Goal: Task Accomplishment & Management: Complete application form

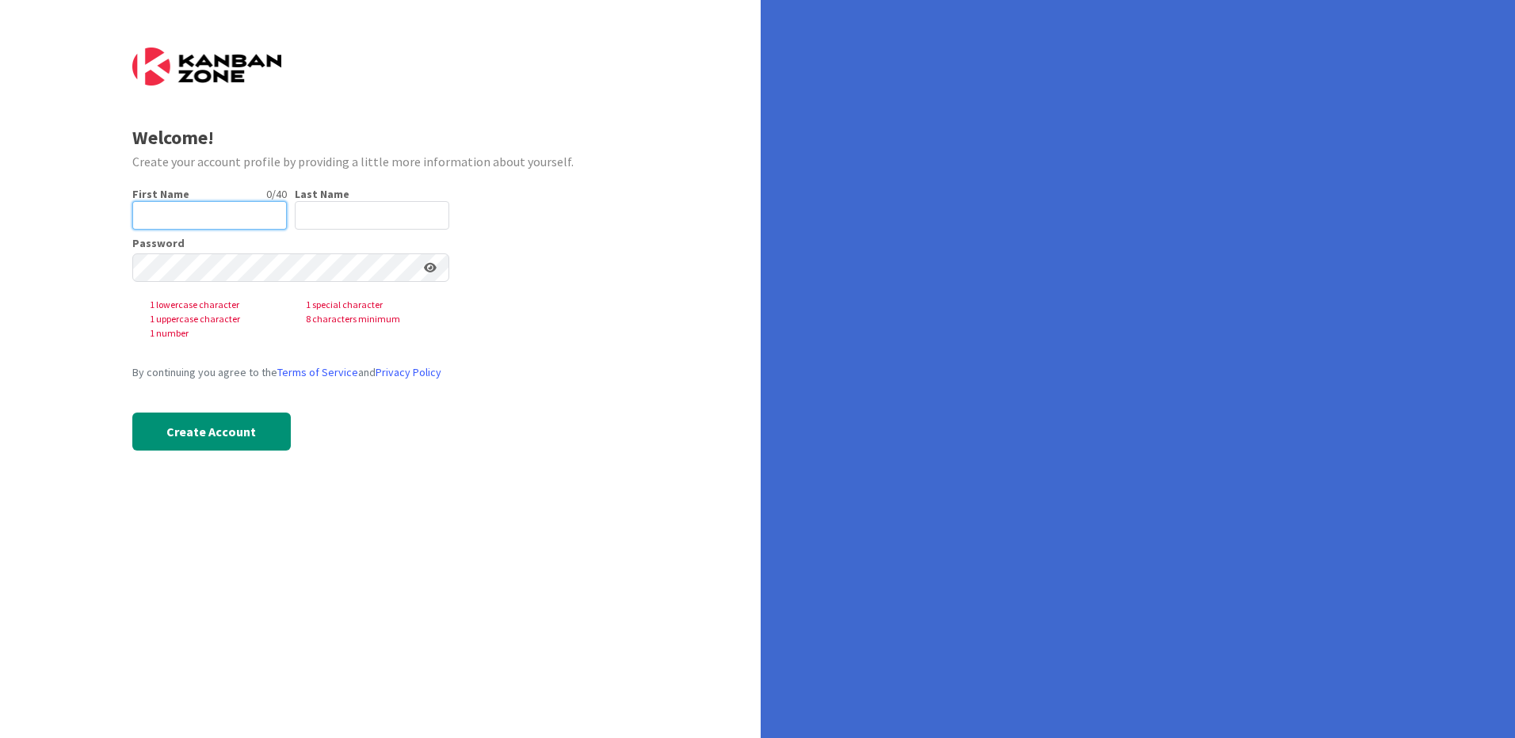
click at [210, 221] on input "text" at bounding box center [209, 215] width 154 height 29
type input "Ana"
click at [345, 209] on input "text" at bounding box center [372, 215] width 154 height 29
type input "David"
click at [430, 270] on icon at bounding box center [430, 267] width 13 height 11
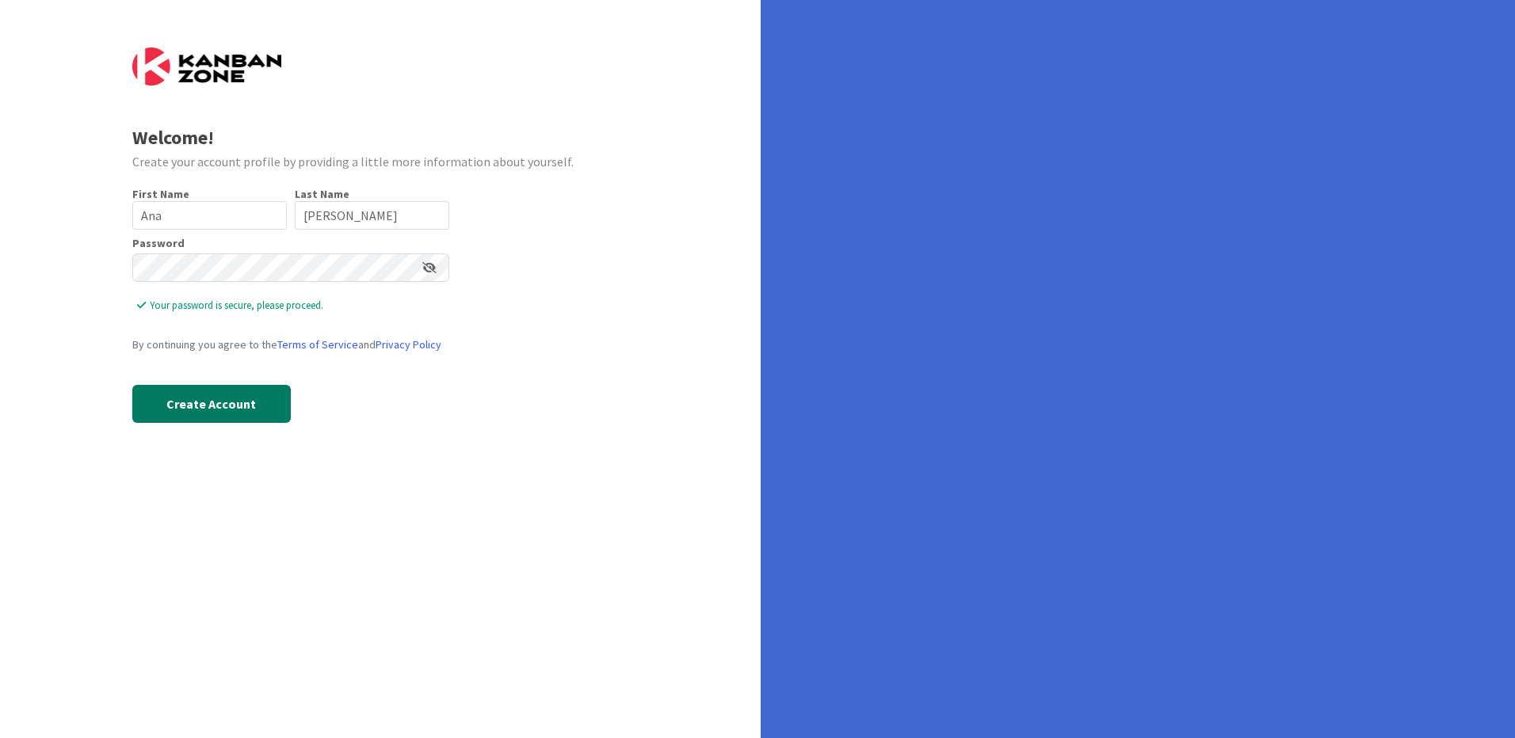
click at [200, 406] on button "Create Account" at bounding box center [211, 404] width 158 height 38
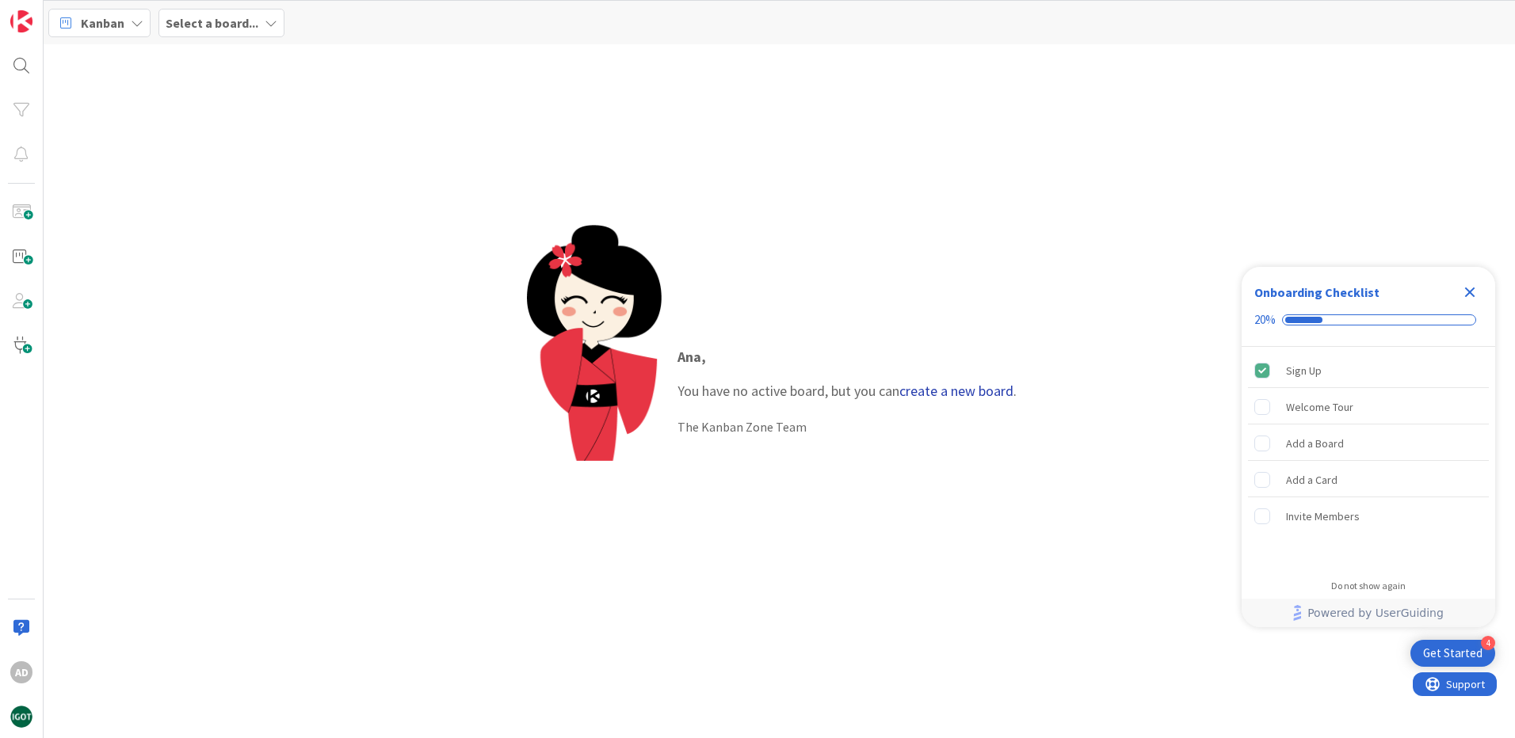
click at [958, 394] on link "create a new board" at bounding box center [956, 391] width 114 height 18
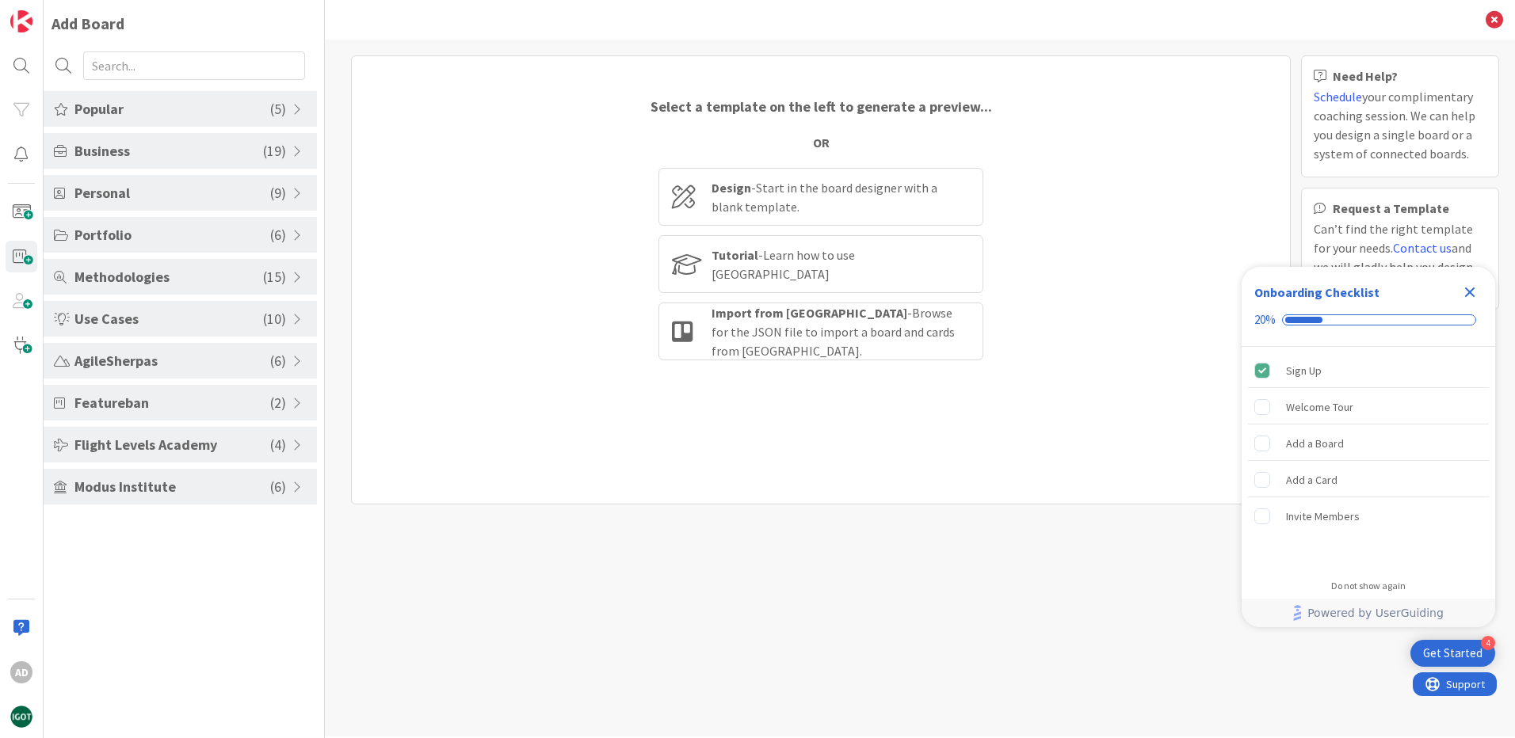
click at [275, 149] on span "( 19 )" at bounding box center [274, 150] width 23 height 21
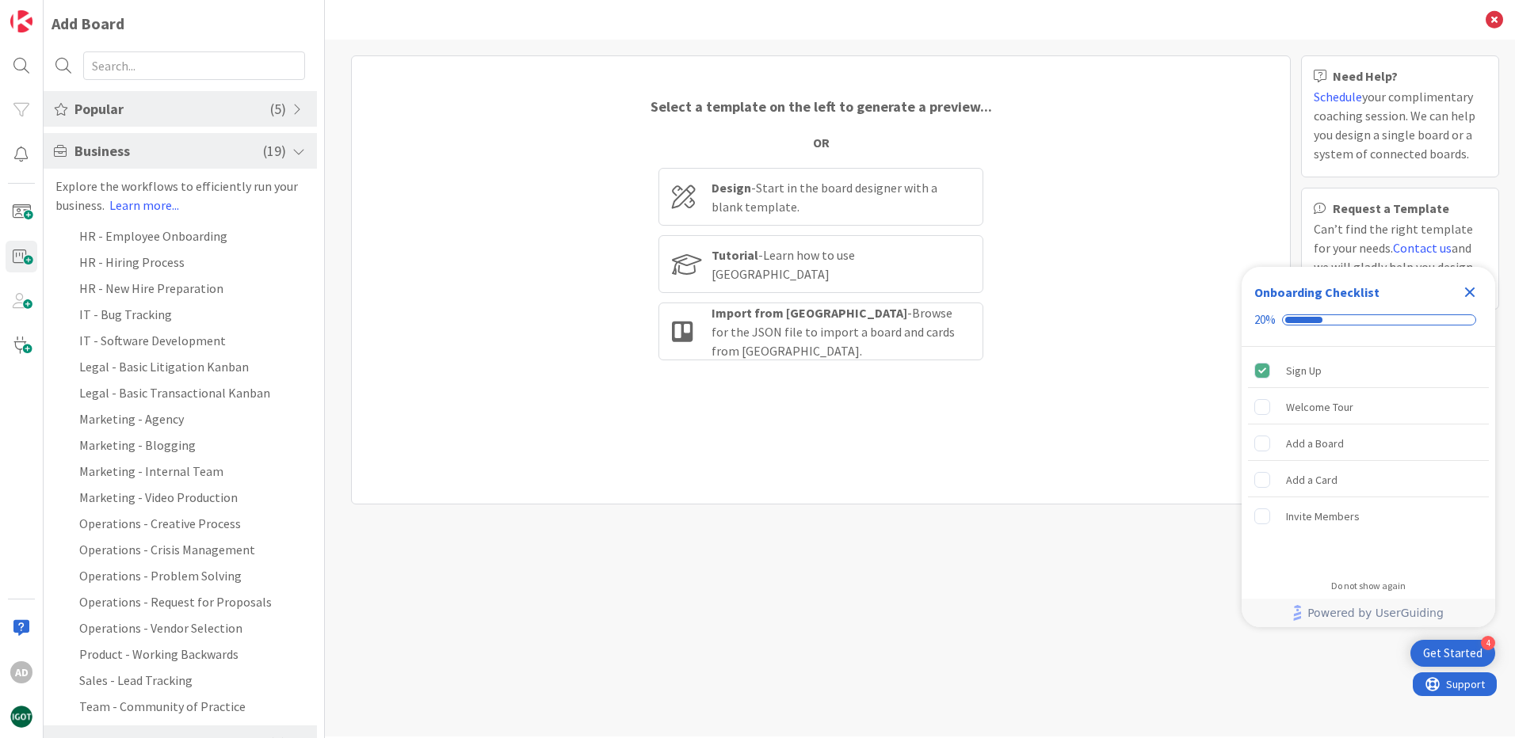
click at [275, 149] on span "( 19 )" at bounding box center [274, 150] width 23 height 21
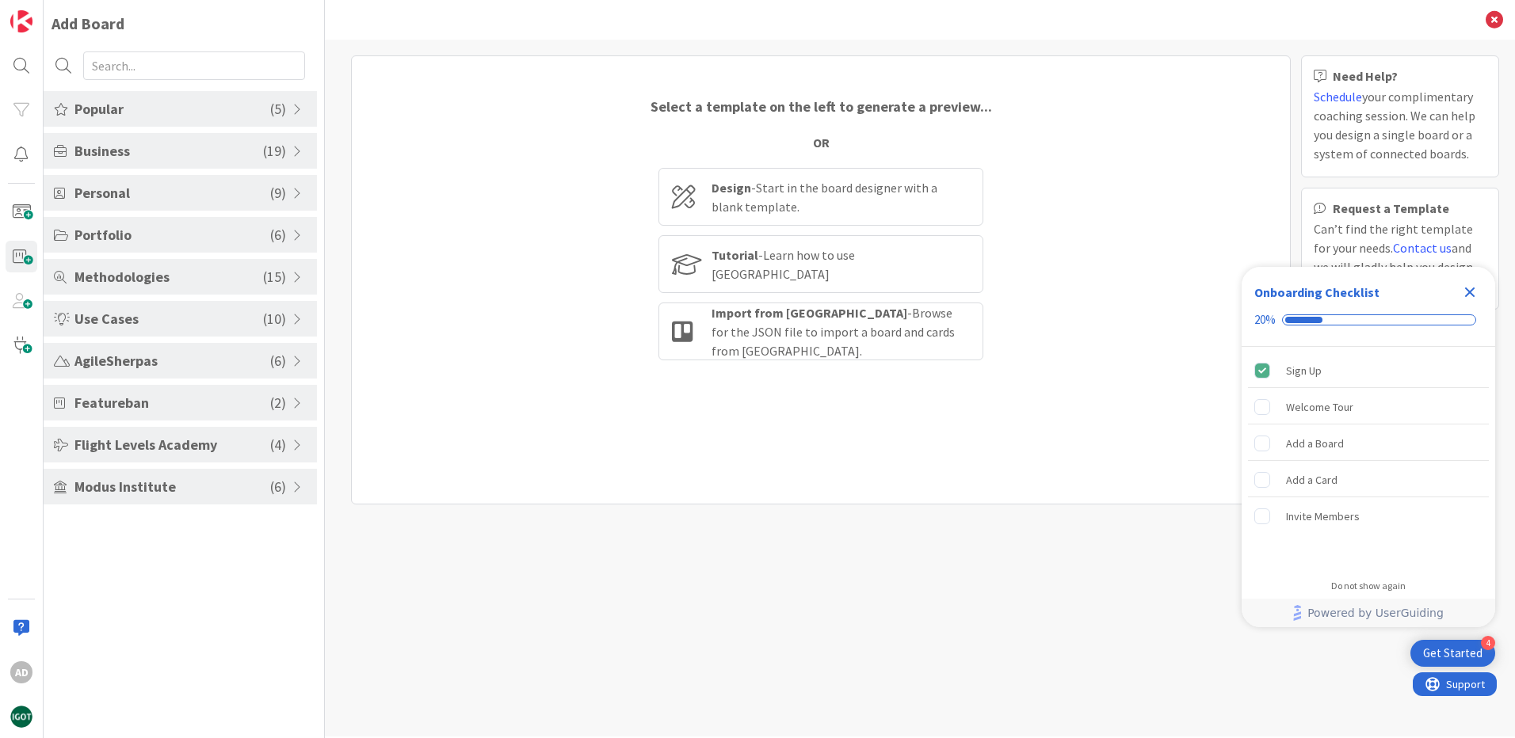
click at [273, 150] on span "( 19 )" at bounding box center [274, 150] width 23 height 21
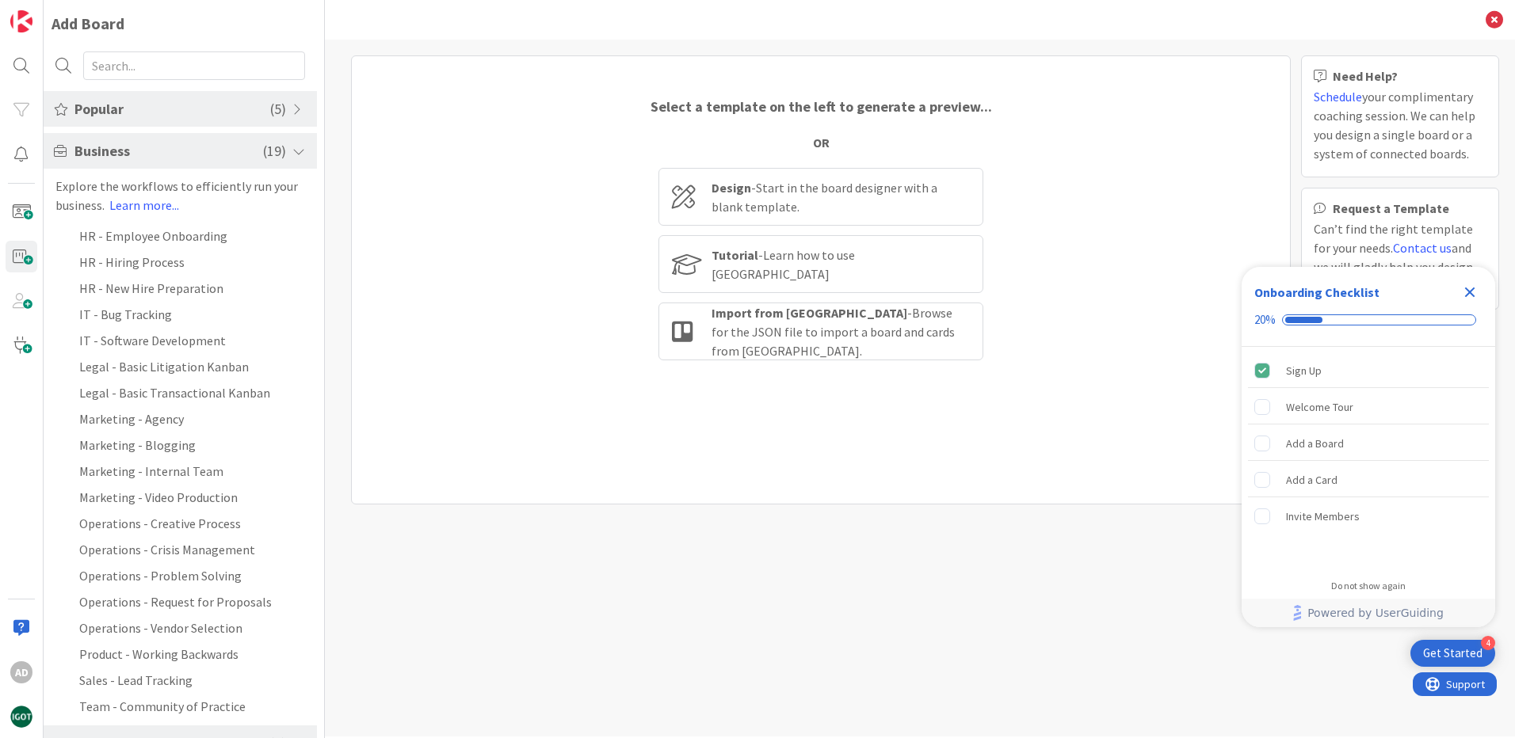
click at [162, 112] on span "Popular" at bounding box center [172, 108] width 196 height 21
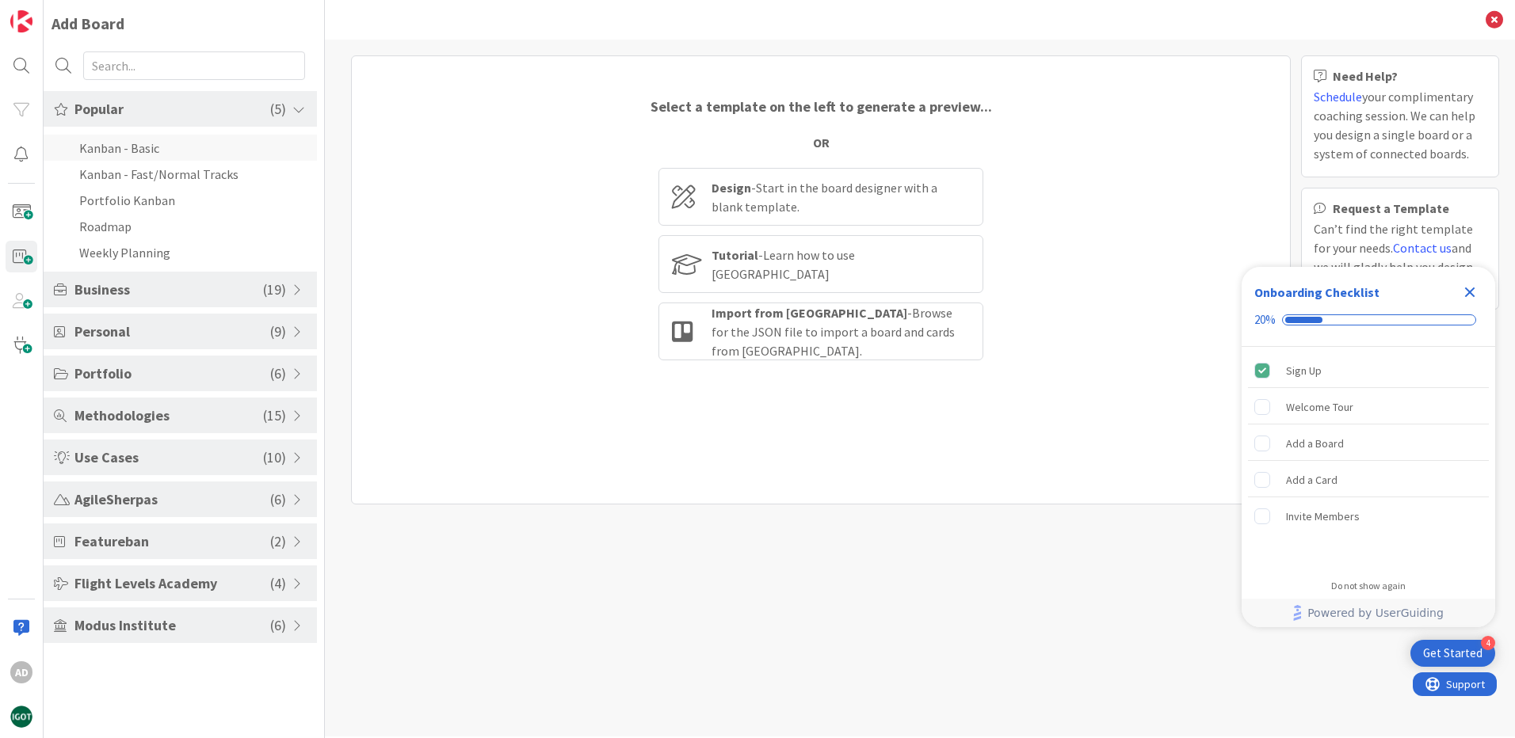
click at [129, 152] on li "Kanban - Basic" at bounding box center [180, 148] width 273 height 26
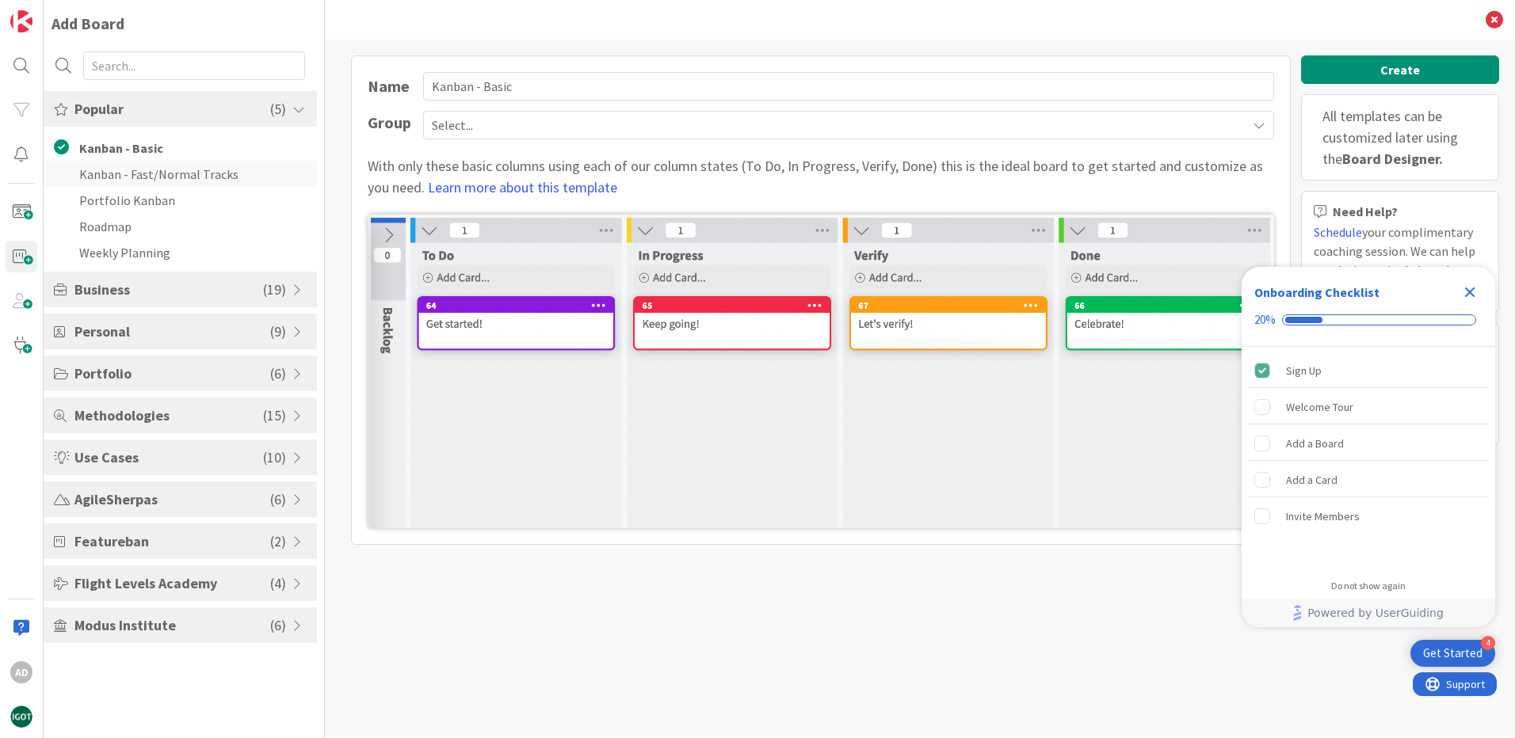
click at [130, 180] on li "Kanban - Fast/Normal Tracks" at bounding box center [180, 174] width 273 height 26
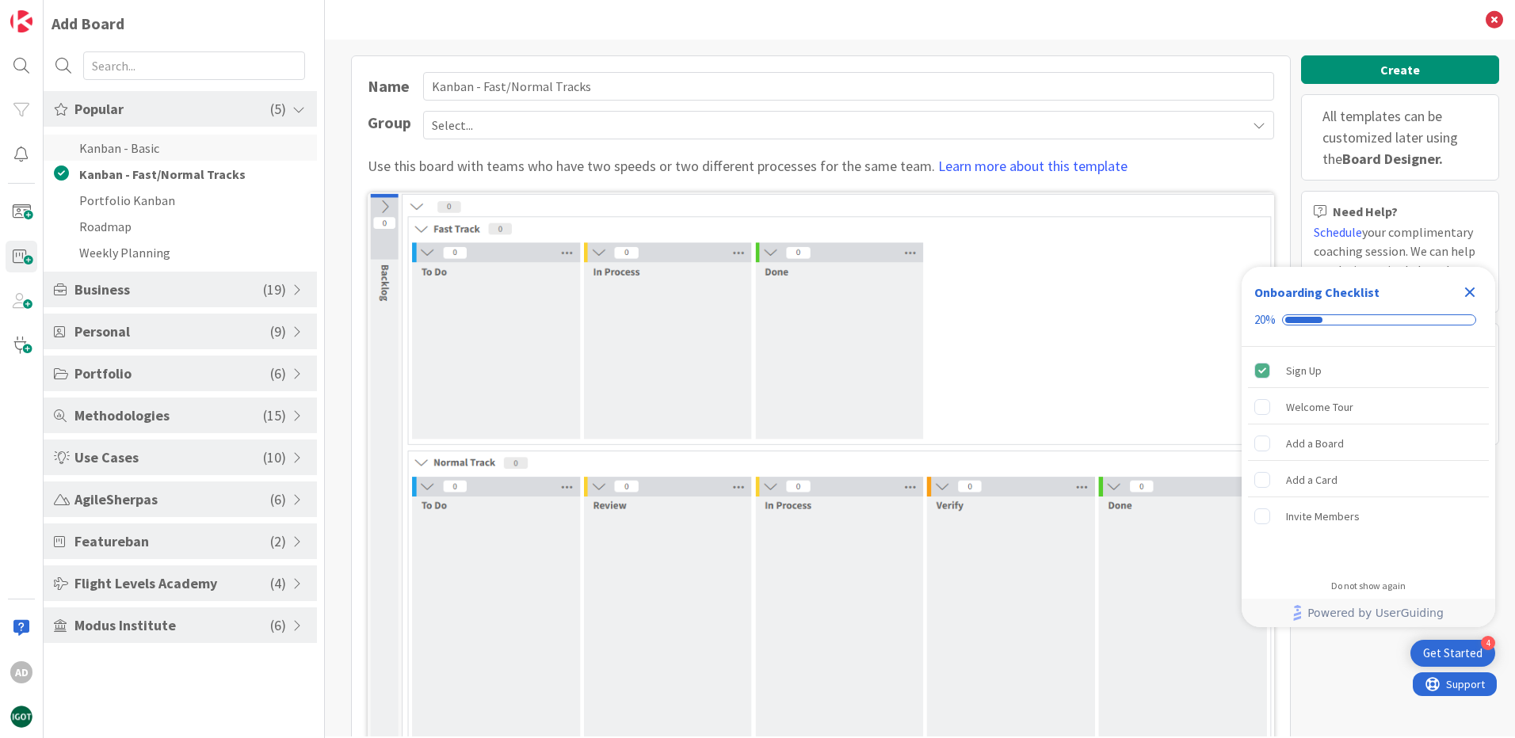
click at [143, 146] on li "Kanban - Basic" at bounding box center [180, 148] width 273 height 26
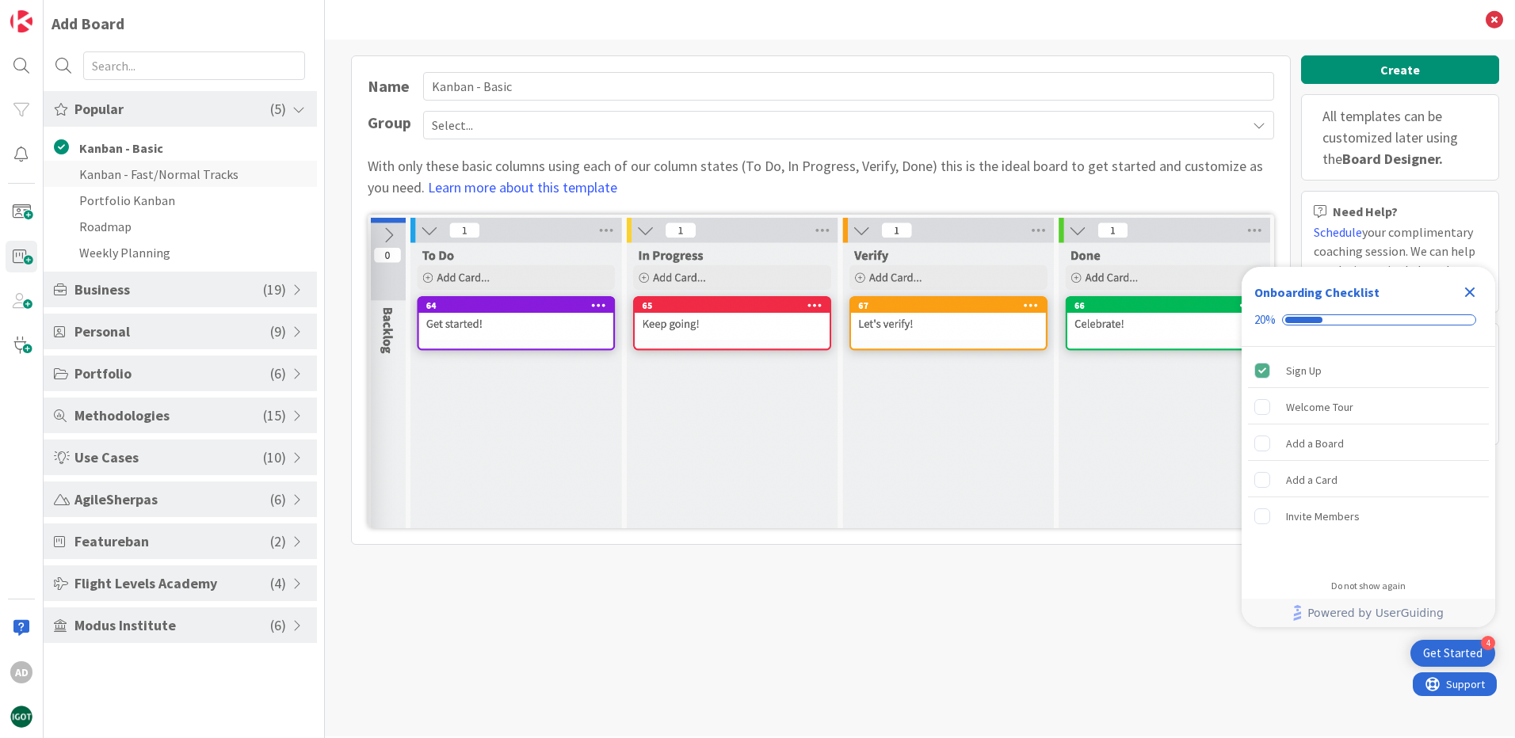
click at [126, 171] on li "Kanban - Fast/Normal Tracks" at bounding box center [180, 174] width 273 height 26
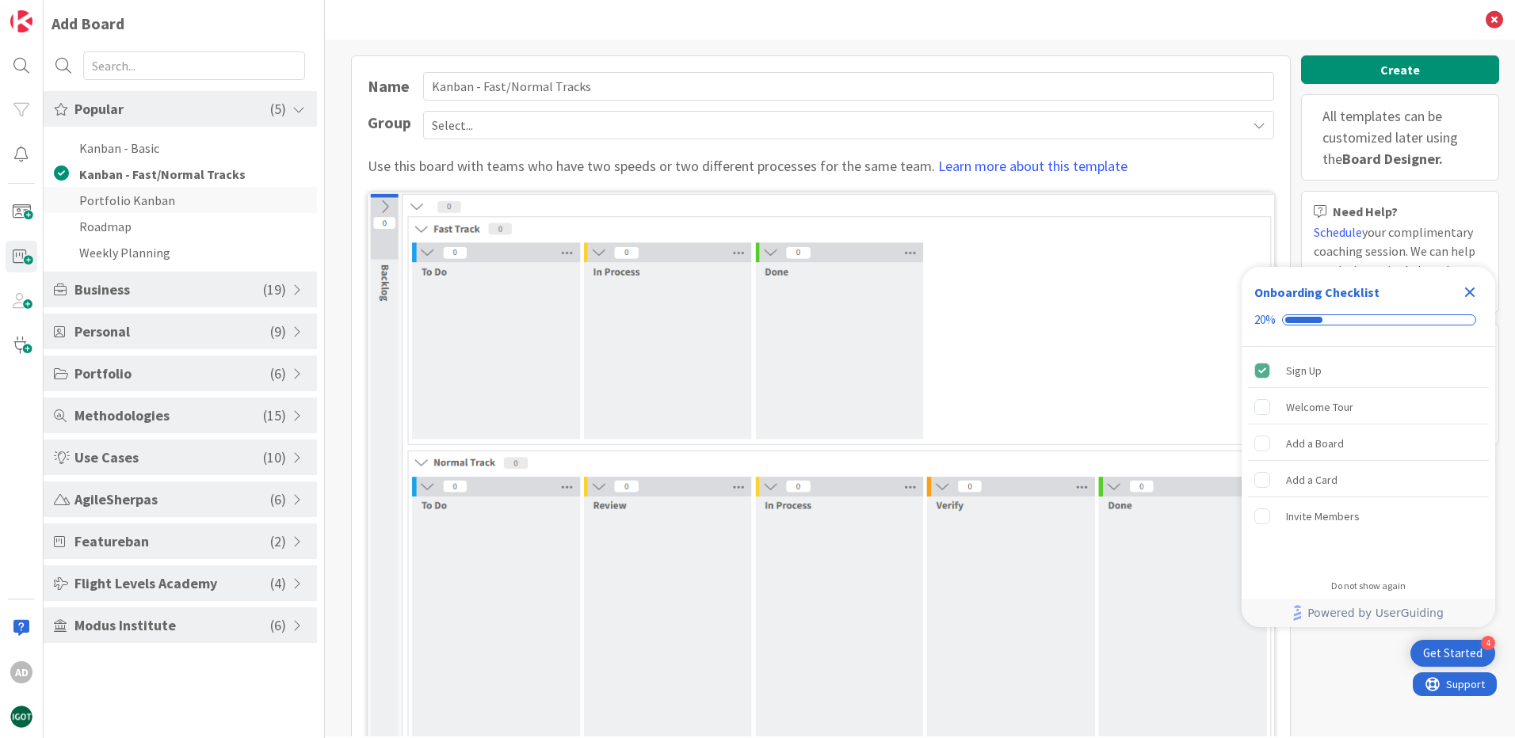
click at [121, 203] on li "Portfolio Kanban" at bounding box center [180, 200] width 273 height 26
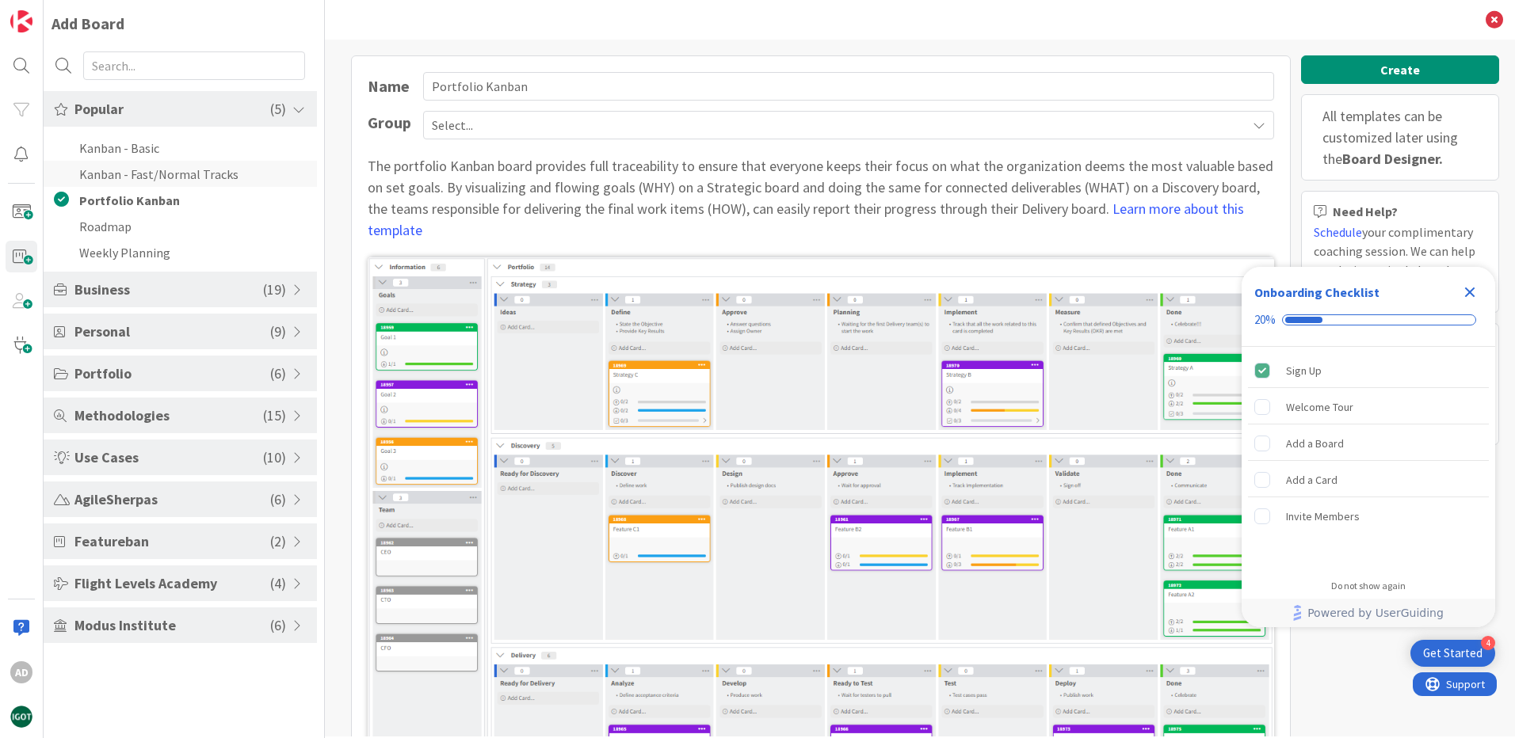
click at [128, 167] on li "Kanban - Fast/Normal Tracks" at bounding box center [180, 174] width 273 height 26
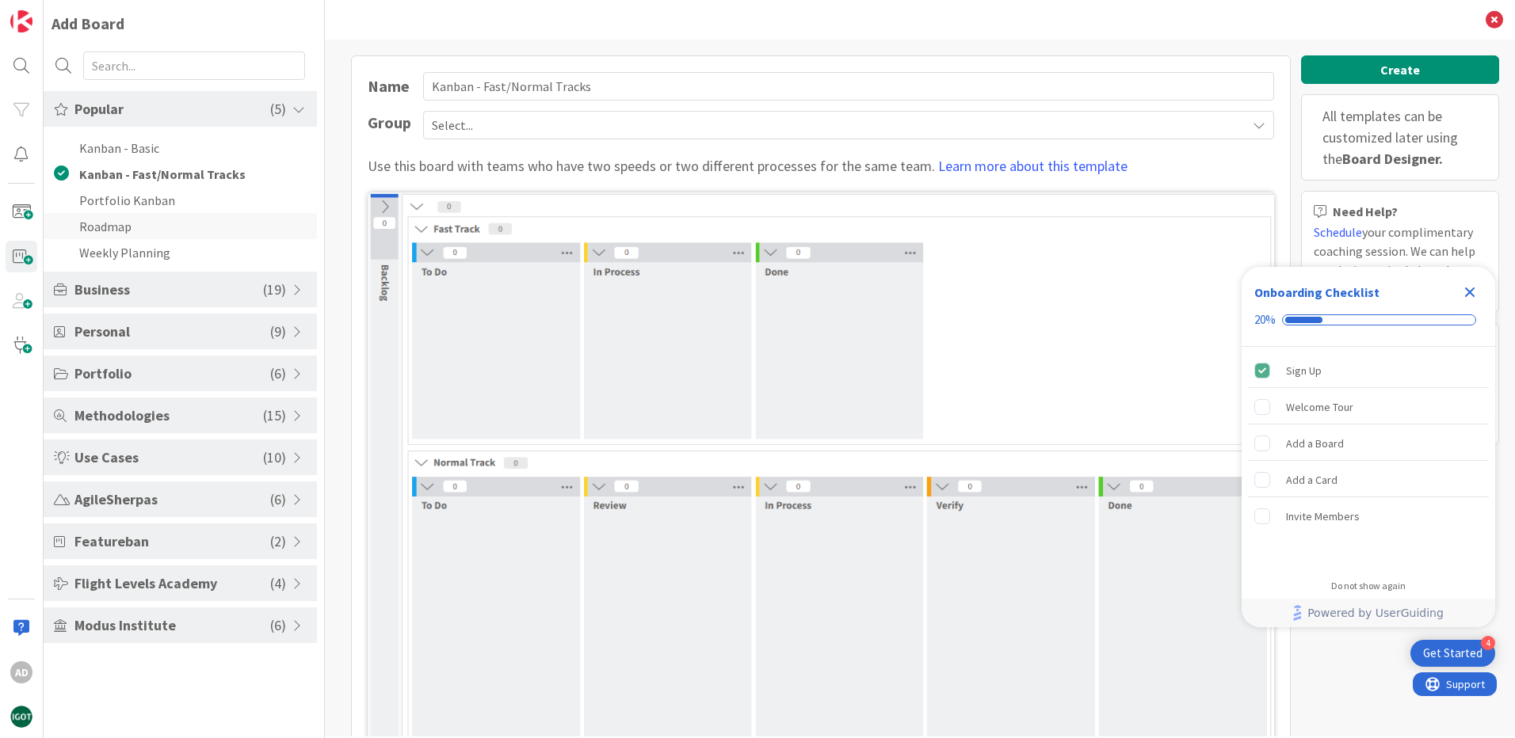
click at [101, 227] on li "Roadmap" at bounding box center [180, 226] width 273 height 26
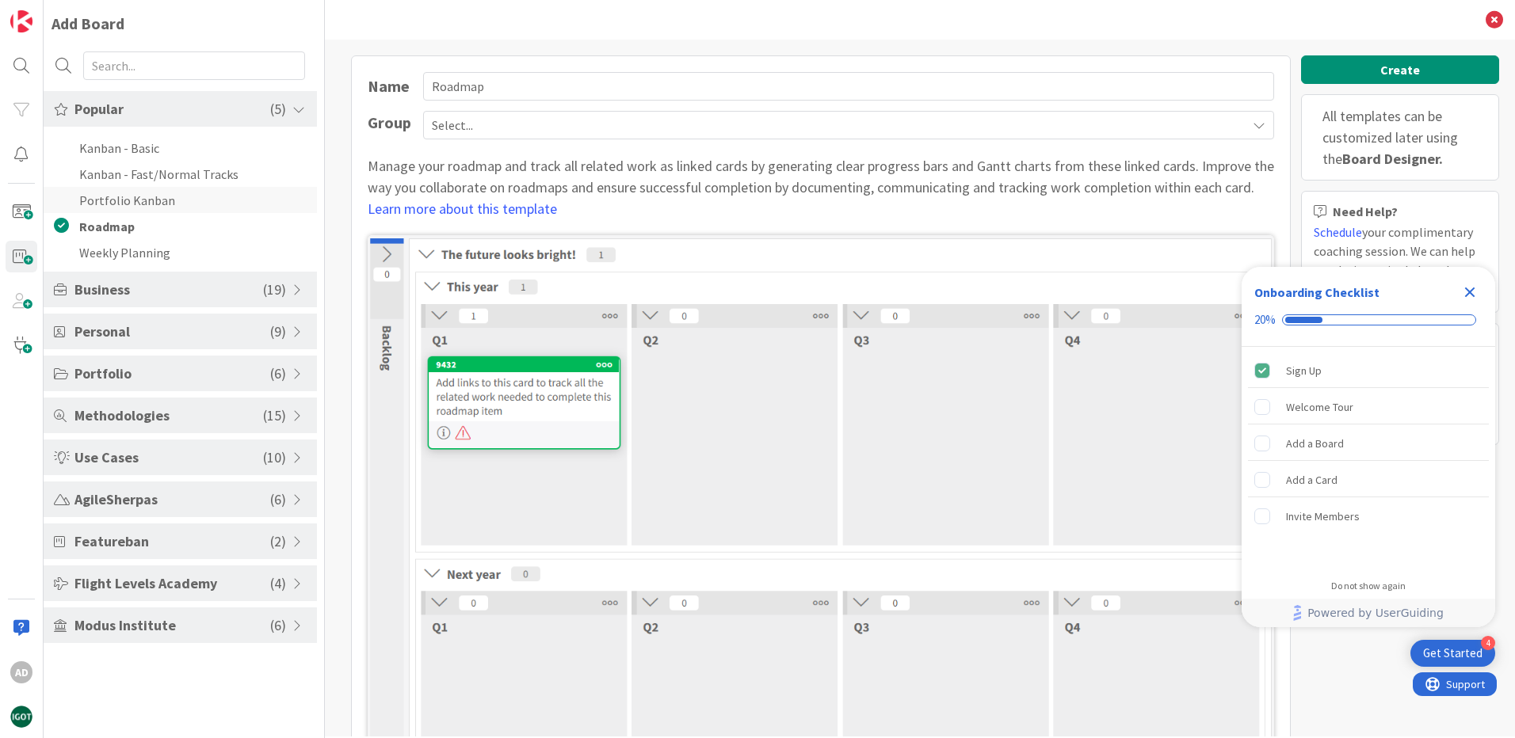
click at [114, 198] on li "Portfolio Kanban" at bounding box center [180, 200] width 273 height 26
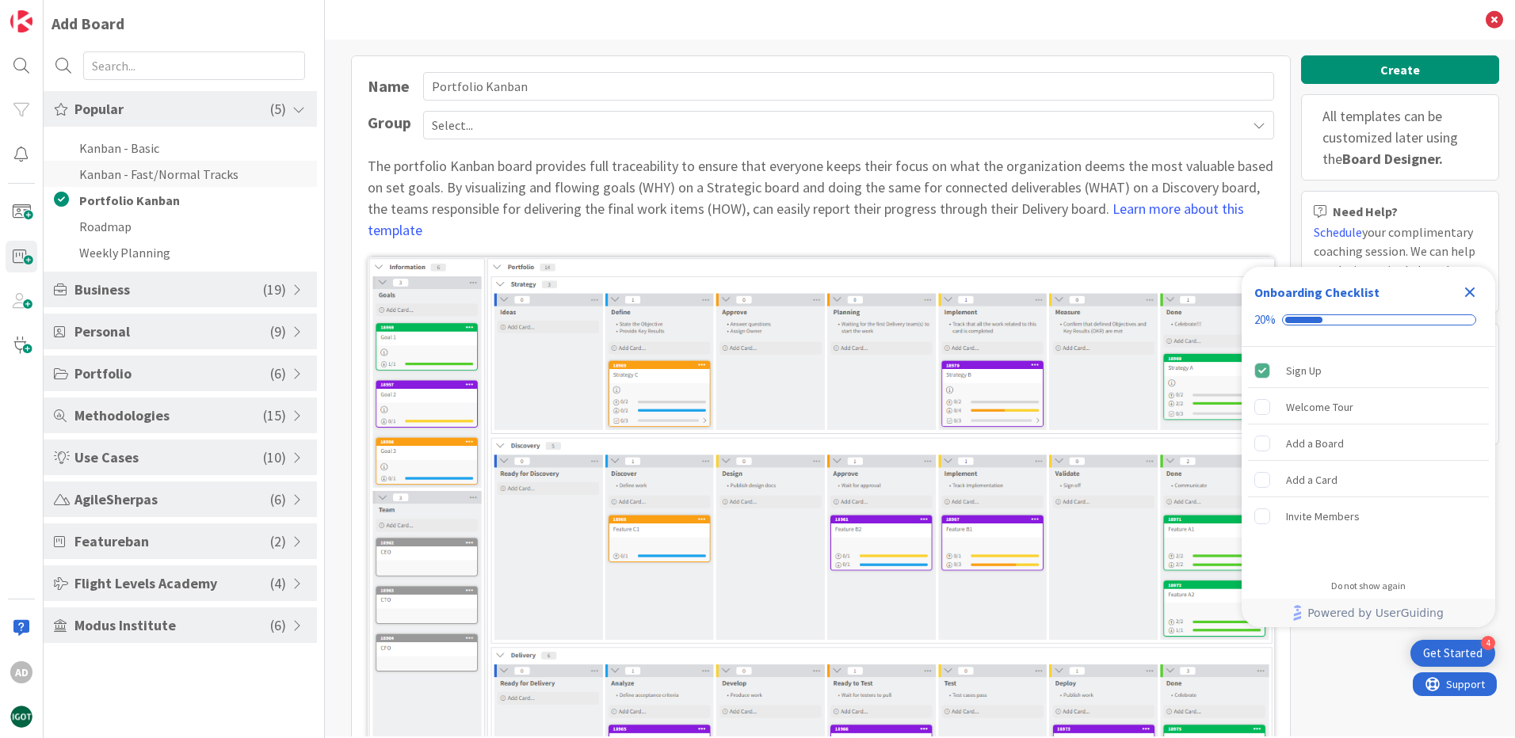
click at [141, 167] on li "Kanban - Fast/Normal Tracks" at bounding box center [180, 174] width 273 height 26
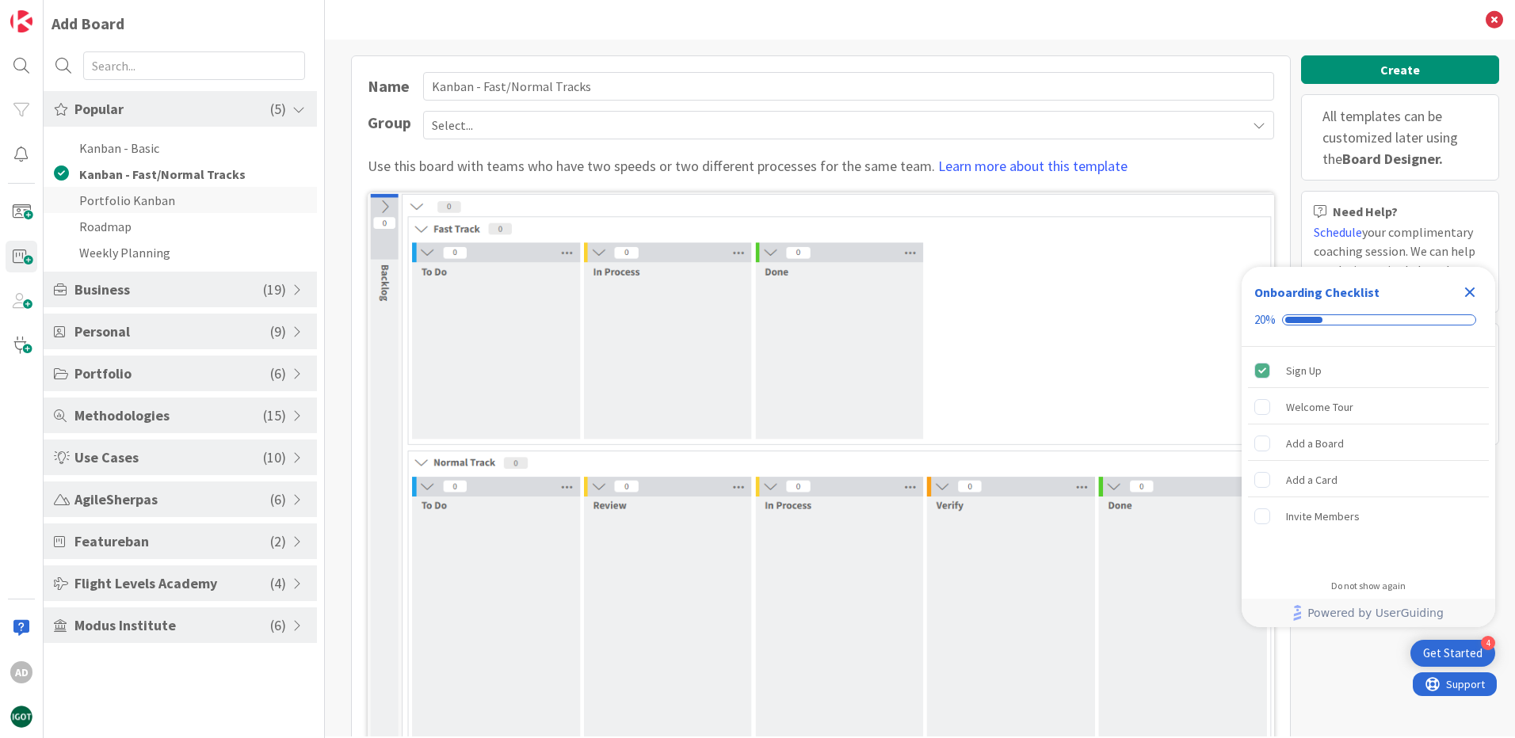
click at [122, 203] on li "Portfolio Kanban" at bounding box center [180, 200] width 273 height 26
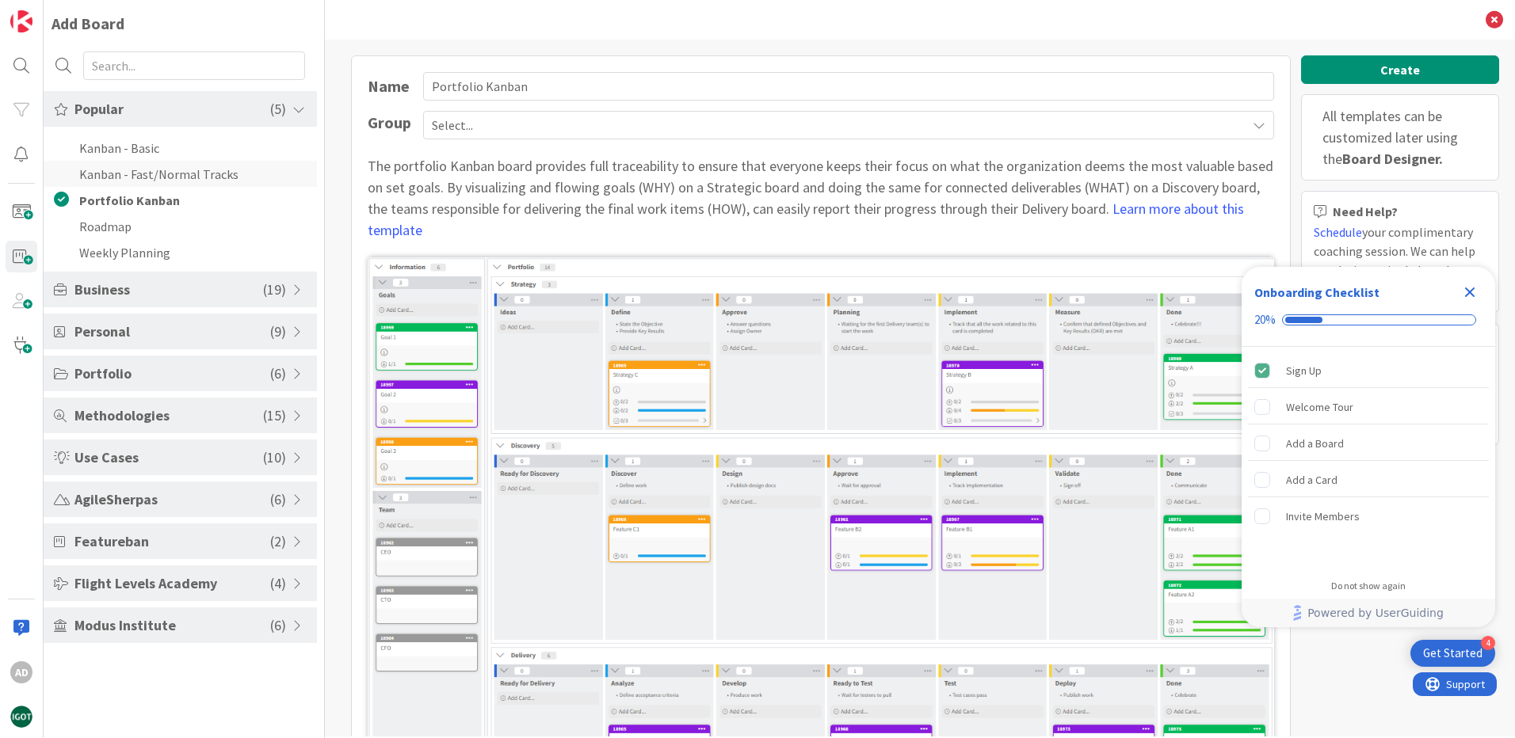
click at [131, 167] on li "Kanban - Fast/Normal Tracks" at bounding box center [180, 174] width 273 height 26
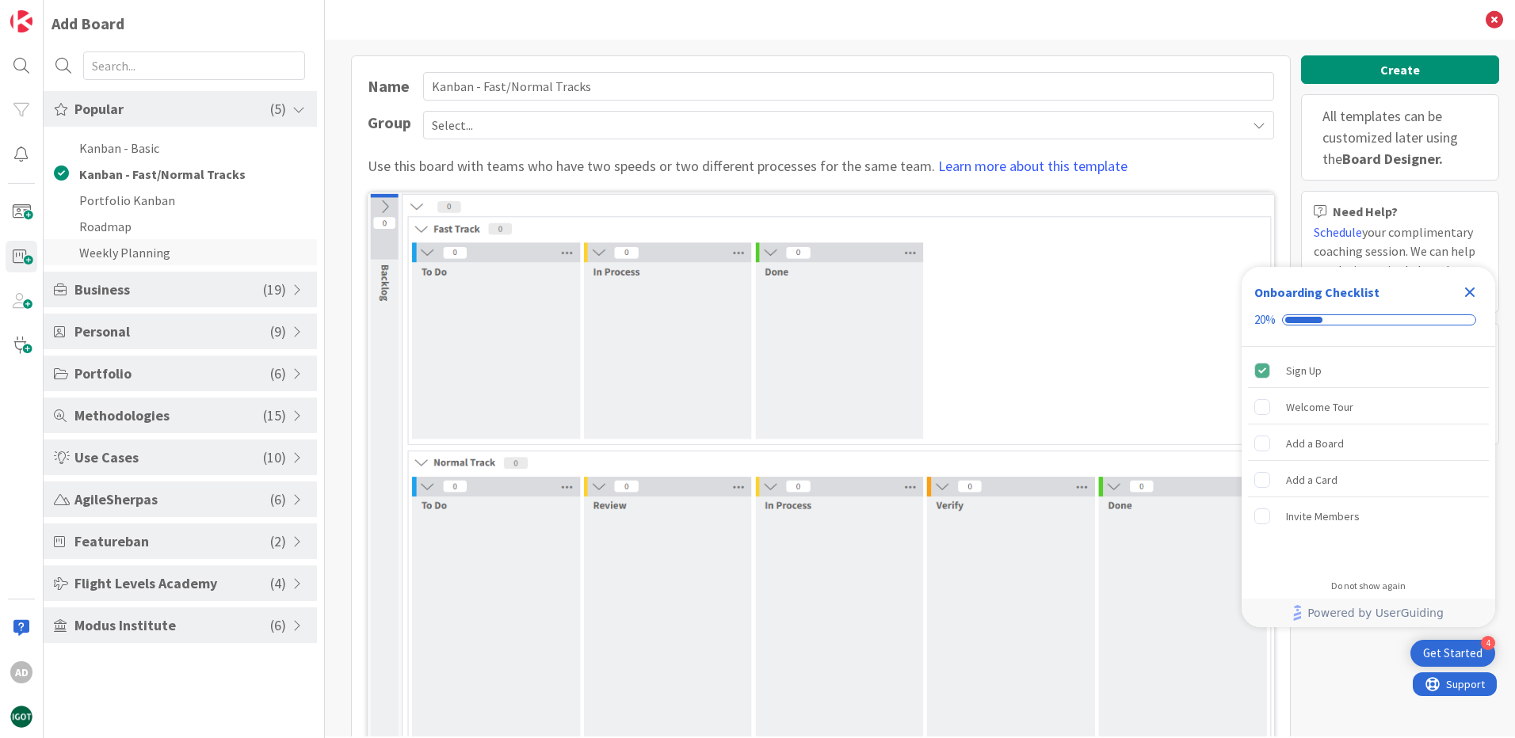
click at [120, 258] on li "Weekly Planning" at bounding box center [180, 252] width 273 height 26
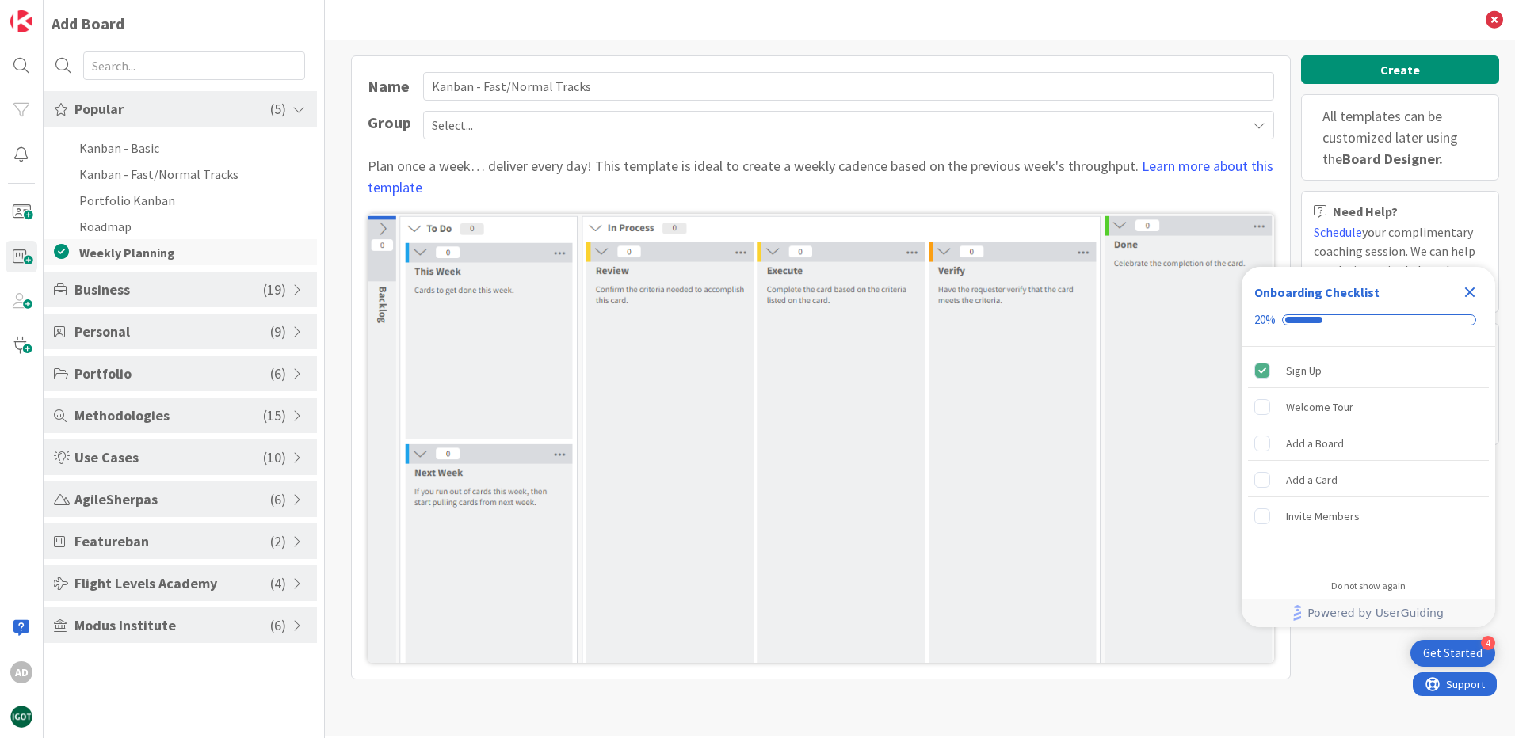
type input "Weekly Planning"
click at [1454, 651] on div "Get Started" at bounding box center [1452, 654] width 59 height 16
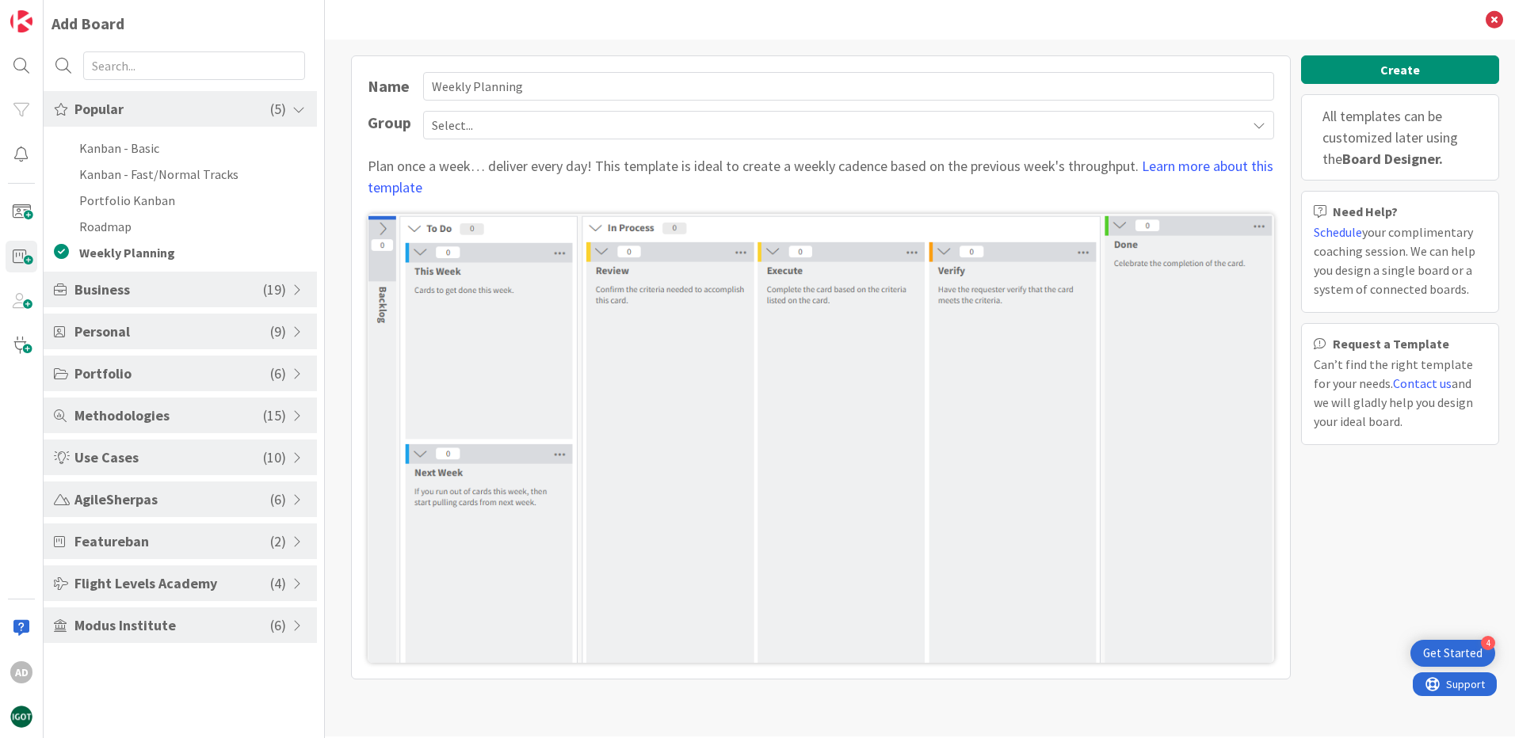
click at [1485, 644] on div "4" at bounding box center [1487, 643] width 14 height 14
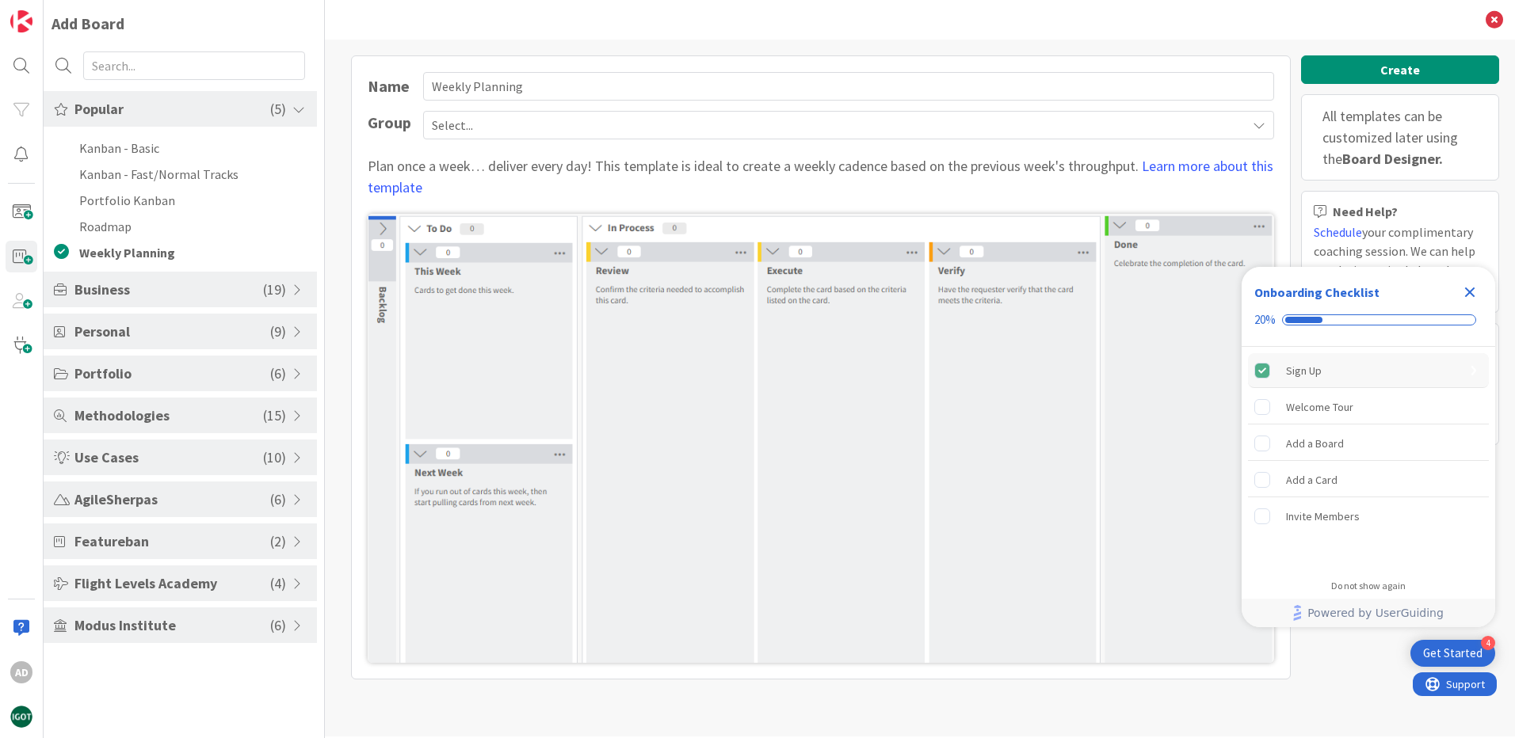
click at [1313, 379] on div "Sign Up" at bounding box center [1304, 370] width 36 height 19
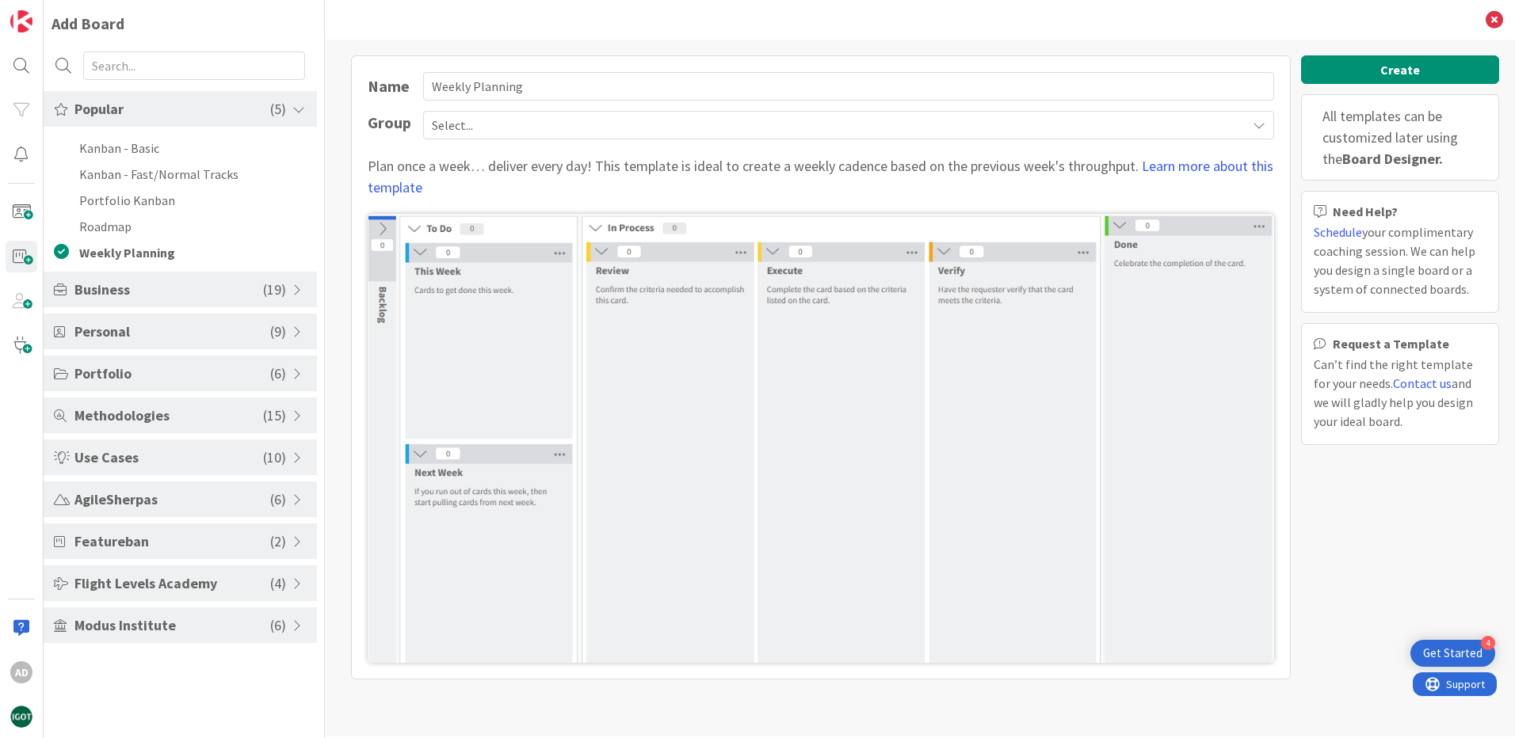
click at [1469, 657] on div "Get Started" at bounding box center [1452, 654] width 59 height 16
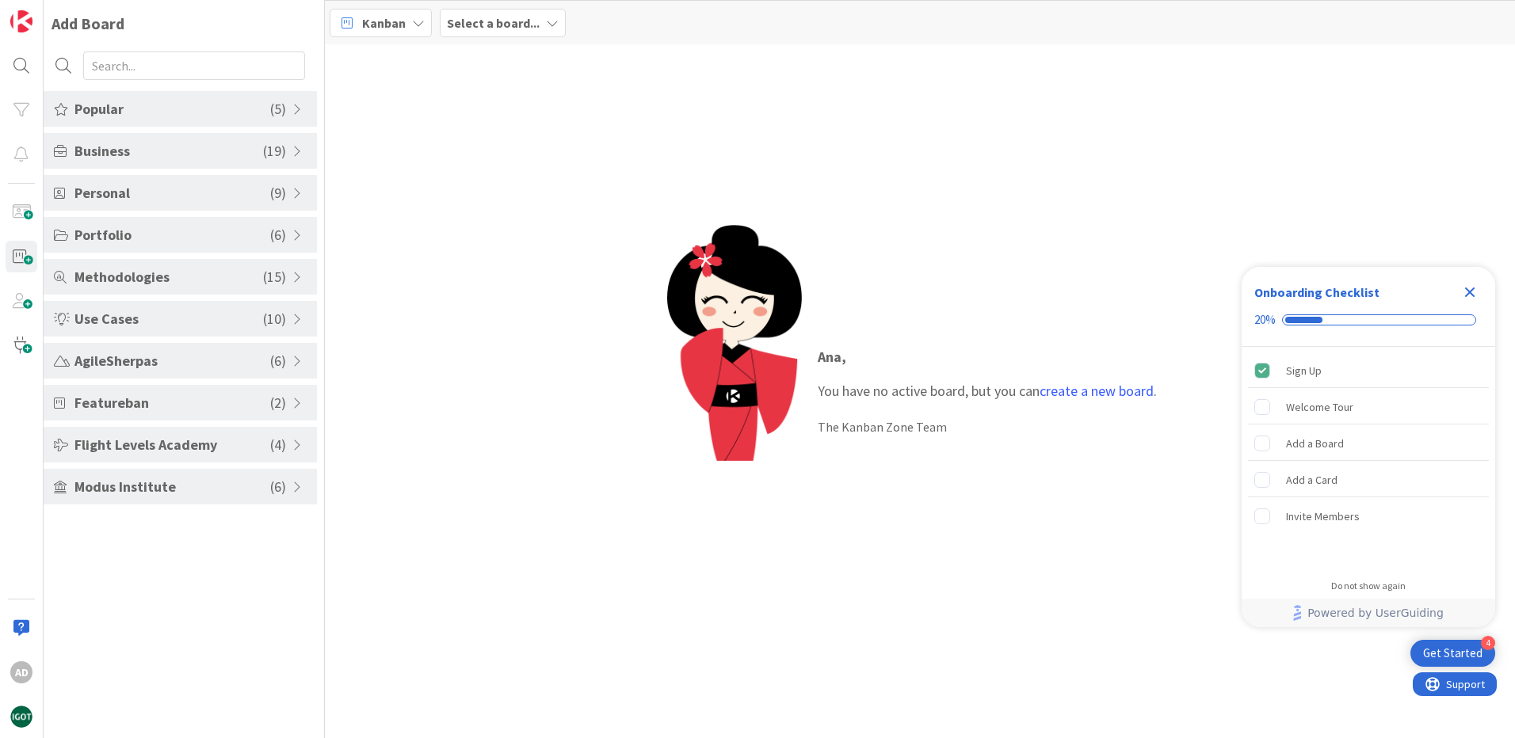
click at [505, 20] on b "Select a board..." at bounding box center [493, 23] width 93 height 16
click at [415, 22] on icon at bounding box center [418, 23] width 13 height 13
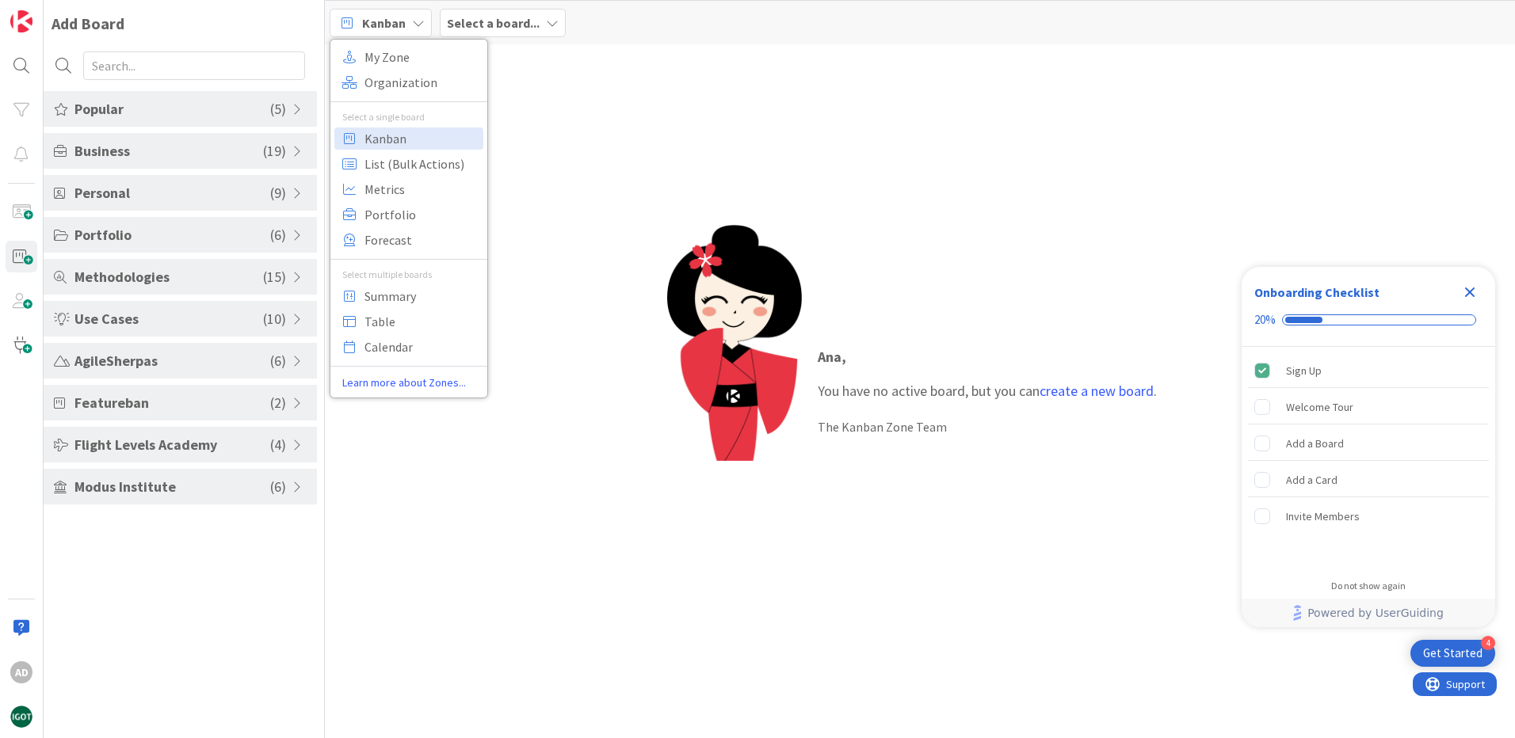
click at [242, 108] on span "Popular" at bounding box center [172, 108] width 196 height 21
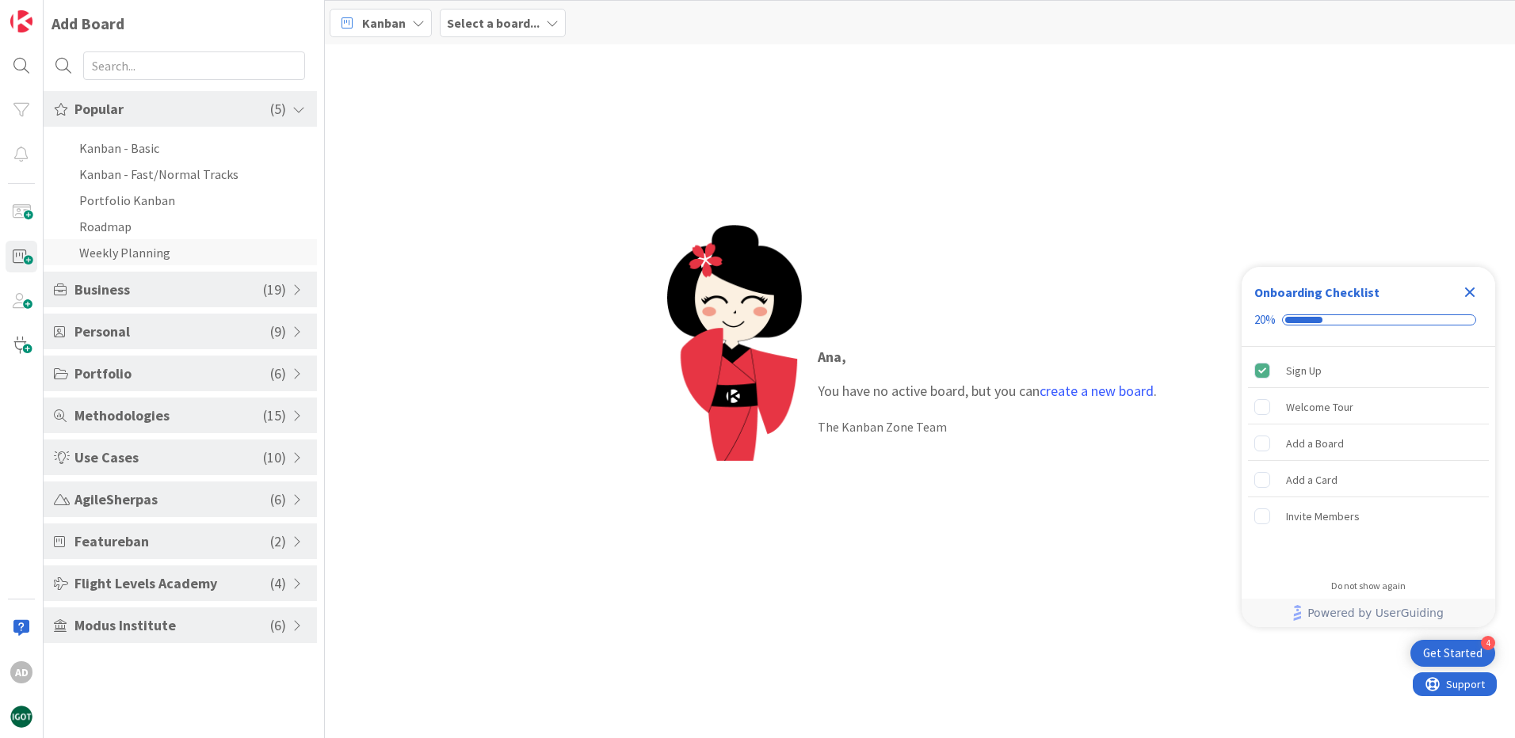
click at [163, 253] on li "Weekly Planning" at bounding box center [180, 252] width 273 height 26
click at [397, 9] on div "Kanban" at bounding box center [381, 23] width 102 height 29
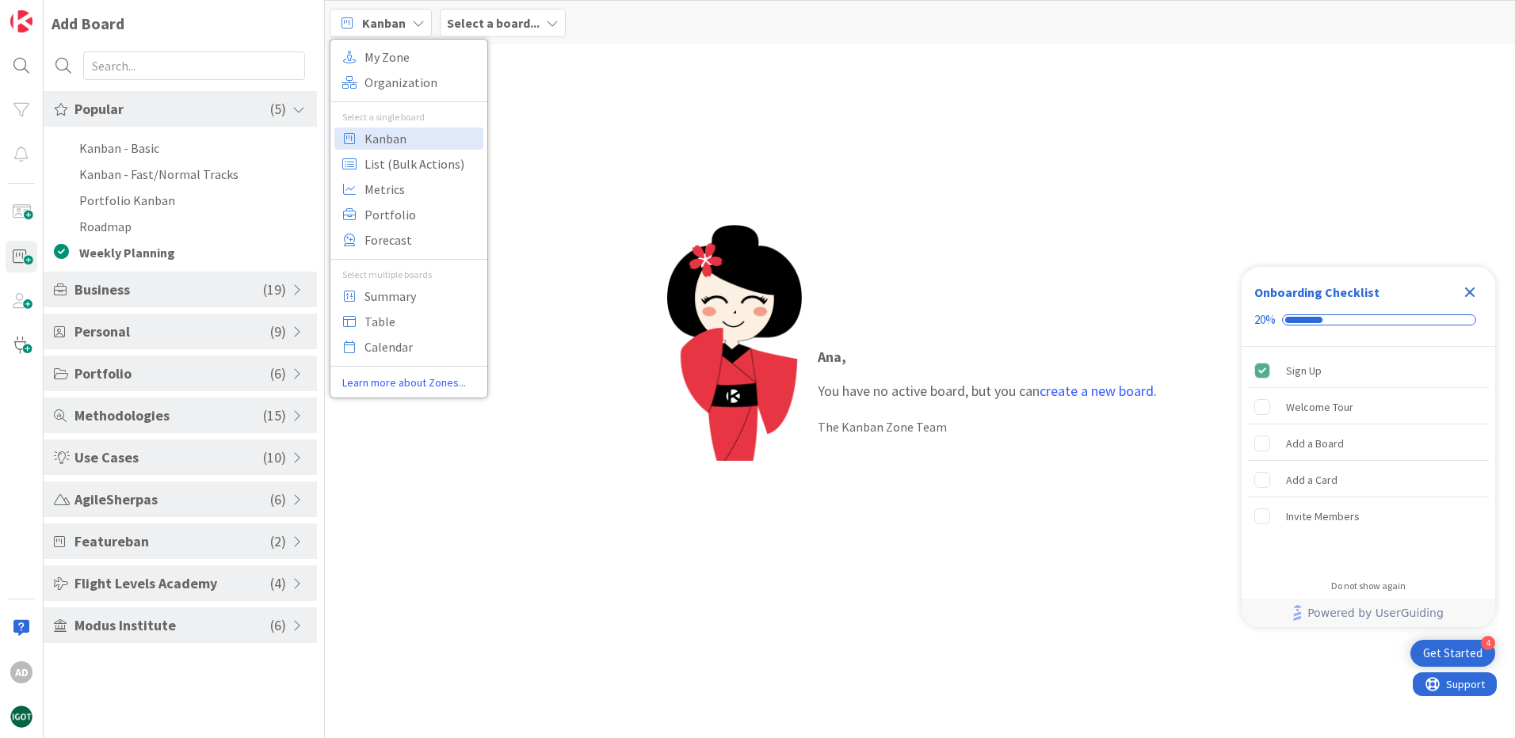
click at [392, 24] on span "Kanban" at bounding box center [384, 22] width 44 height 19
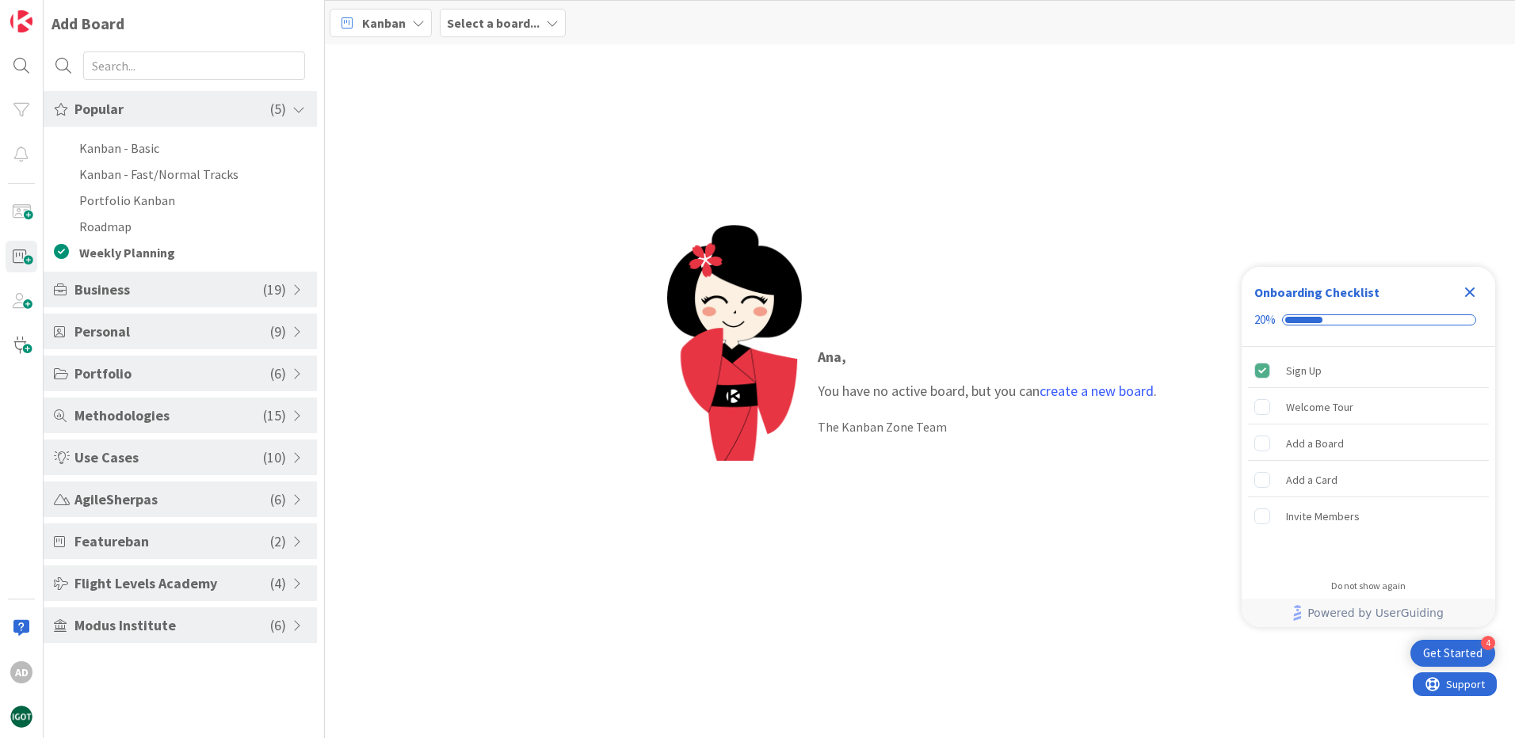
click at [391, 24] on span "Kanban" at bounding box center [384, 22] width 44 height 19
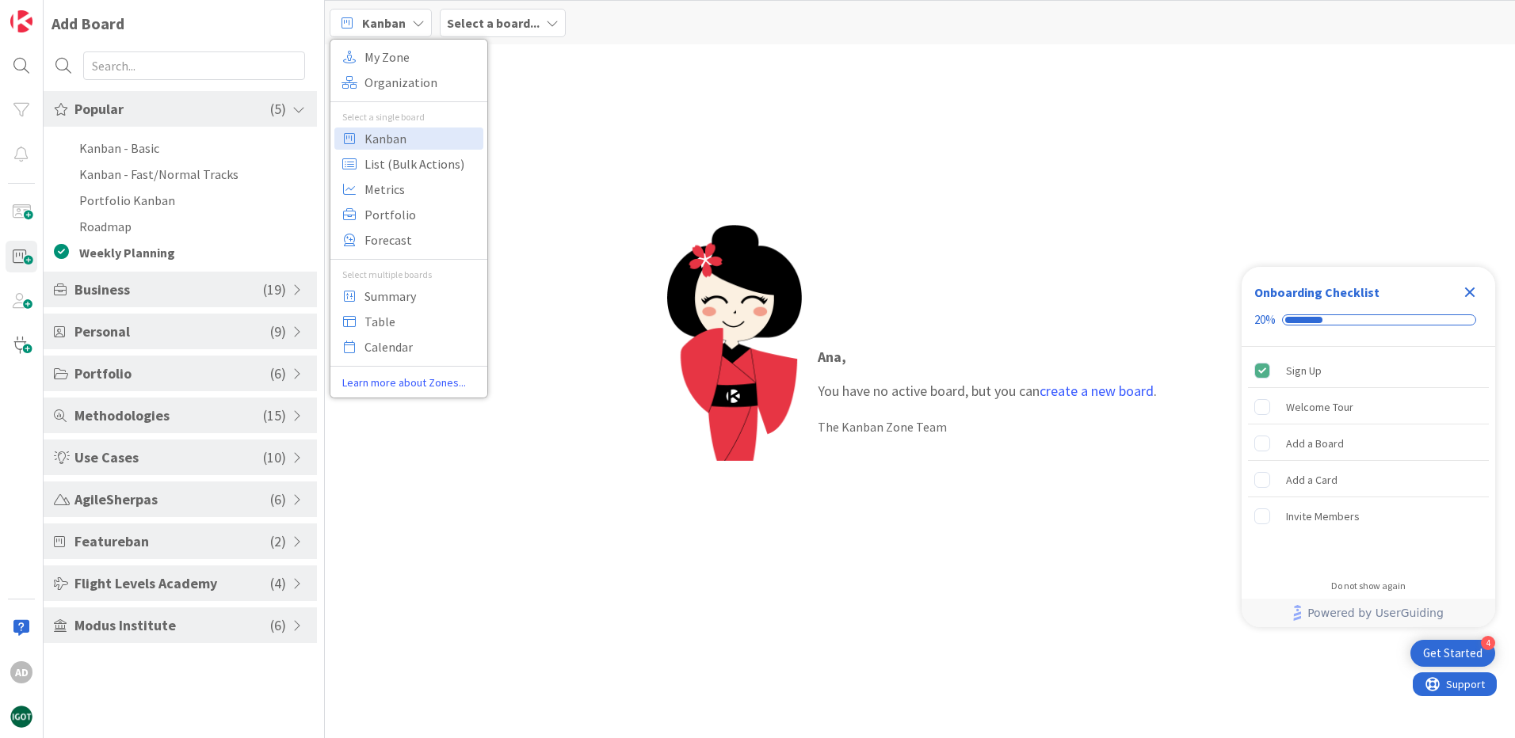
click at [491, 25] on b "Select a board..." at bounding box center [493, 23] width 93 height 16
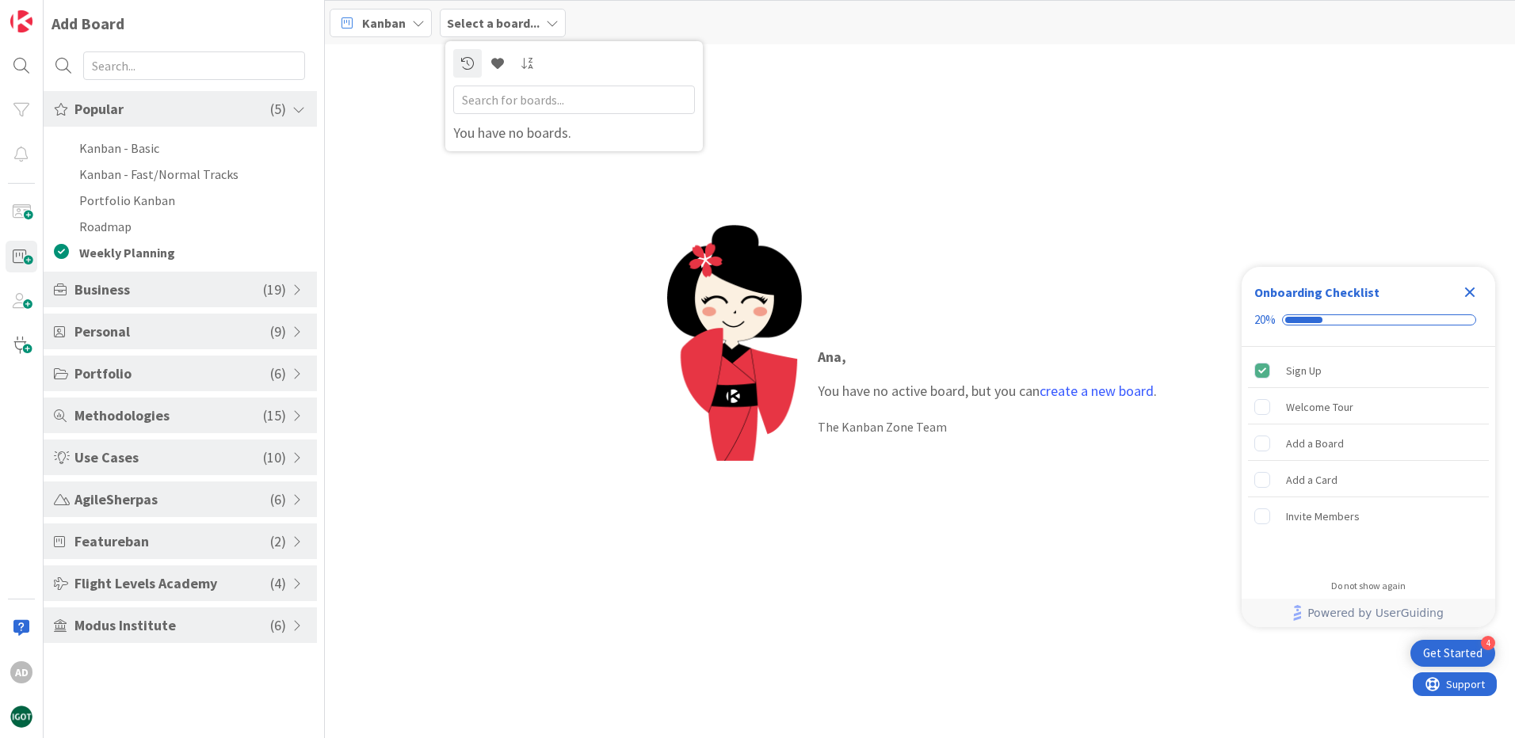
click at [593, 377] on div "Ana , You have no active board, but you can create a new board . The Kanban Zon…" at bounding box center [920, 391] width 1190 height 694
click at [1284, 403] on div "Welcome Tour is incomplete." at bounding box center [1270, 407] width 32 height 16
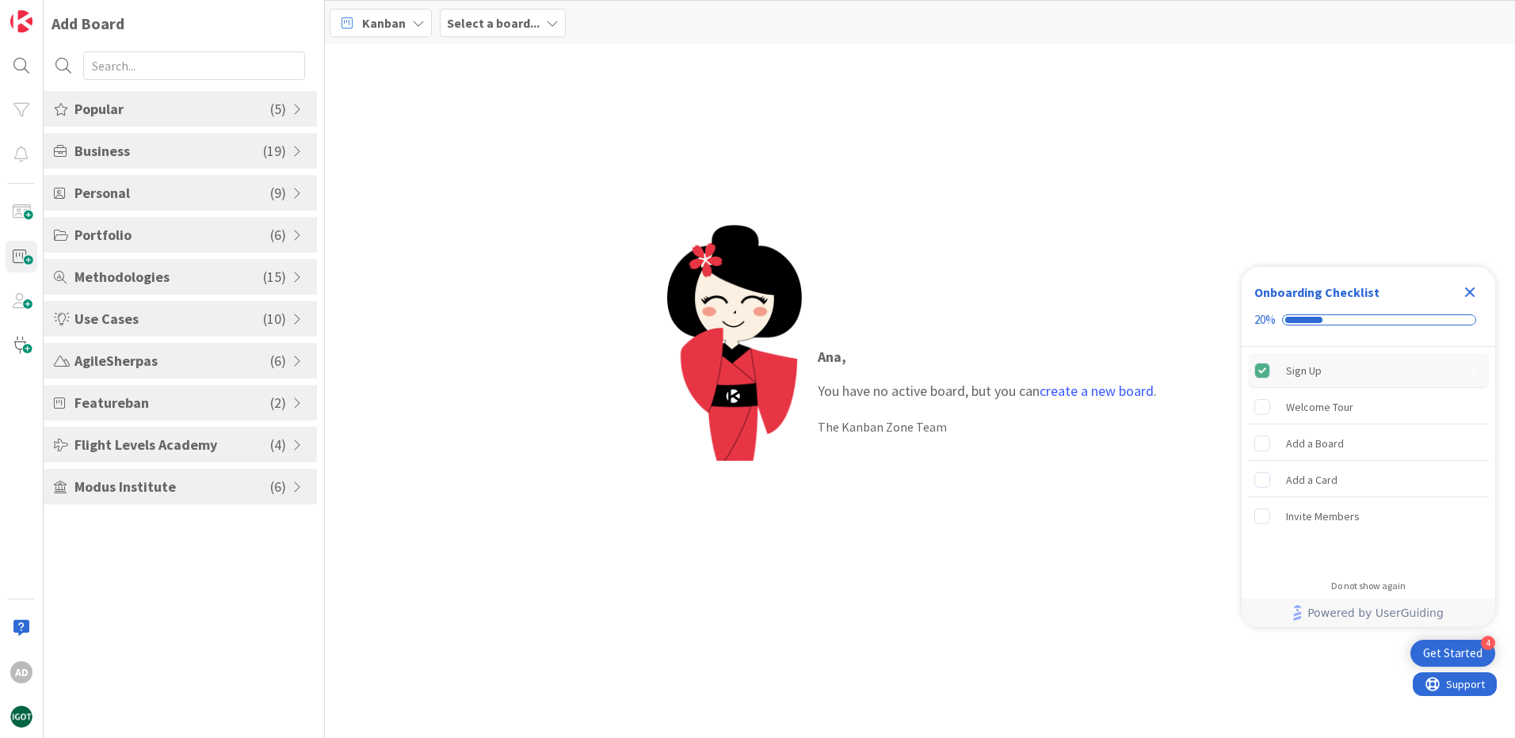
click at [1305, 362] on div "Sign Up" at bounding box center [1304, 370] width 36 height 19
click at [187, 108] on span "Popular" at bounding box center [172, 108] width 196 height 21
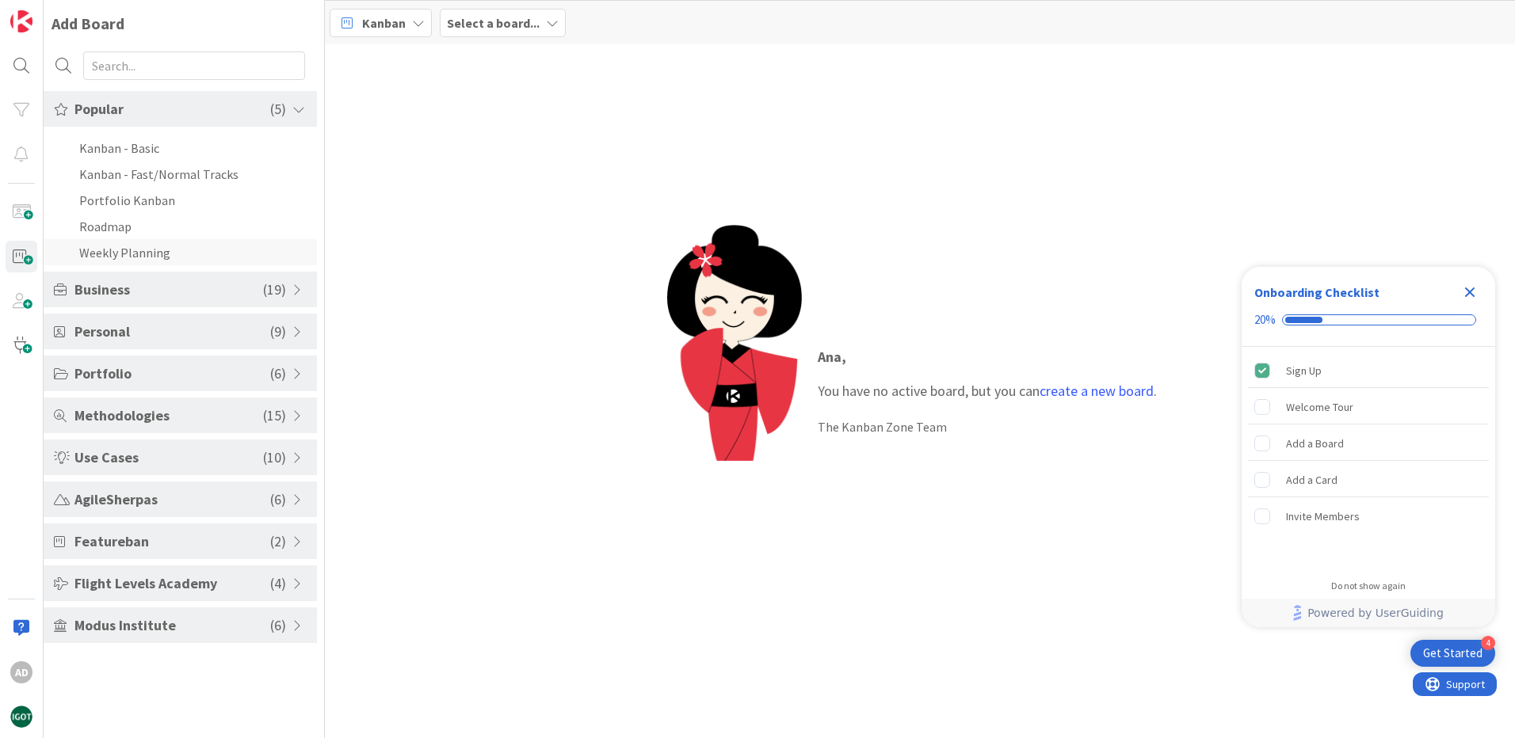
click at [128, 258] on li "Weekly Planning" at bounding box center [180, 252] width 273 height 26
click at [136, 253] on li "Weekly Planning" at bounding box center [180, 252] width 273 height 26
drag, startPoint x: 136, startPoint y: 253, endPoint x: 52, endPoint y: 255, distance: 84.0
click at [52, 255] on li "Weekly Planning" at bounding box center [180, 252] width 273 height 26
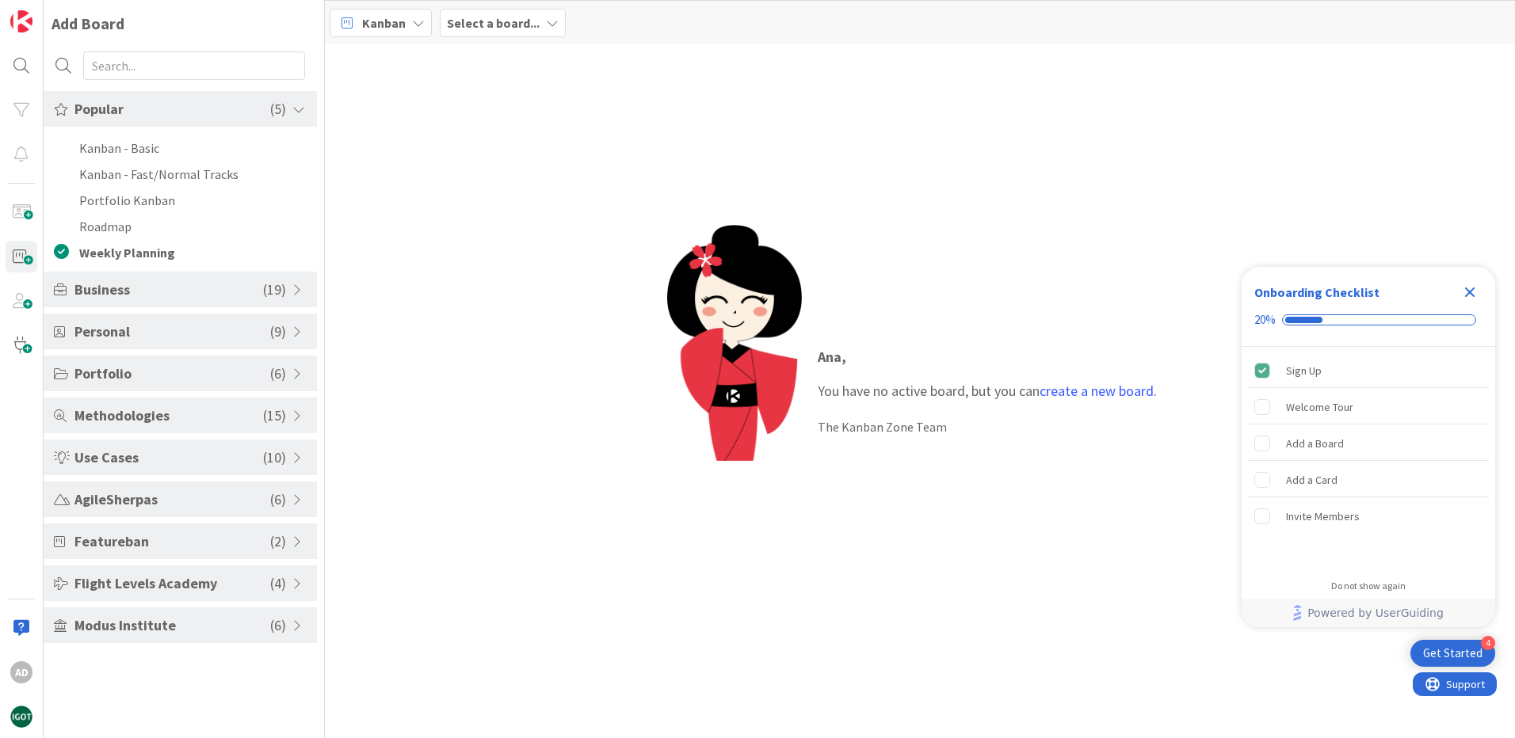
click at [1450, 654] on div "Get Started" at bounding box center [1452, 654] width 59 height 16
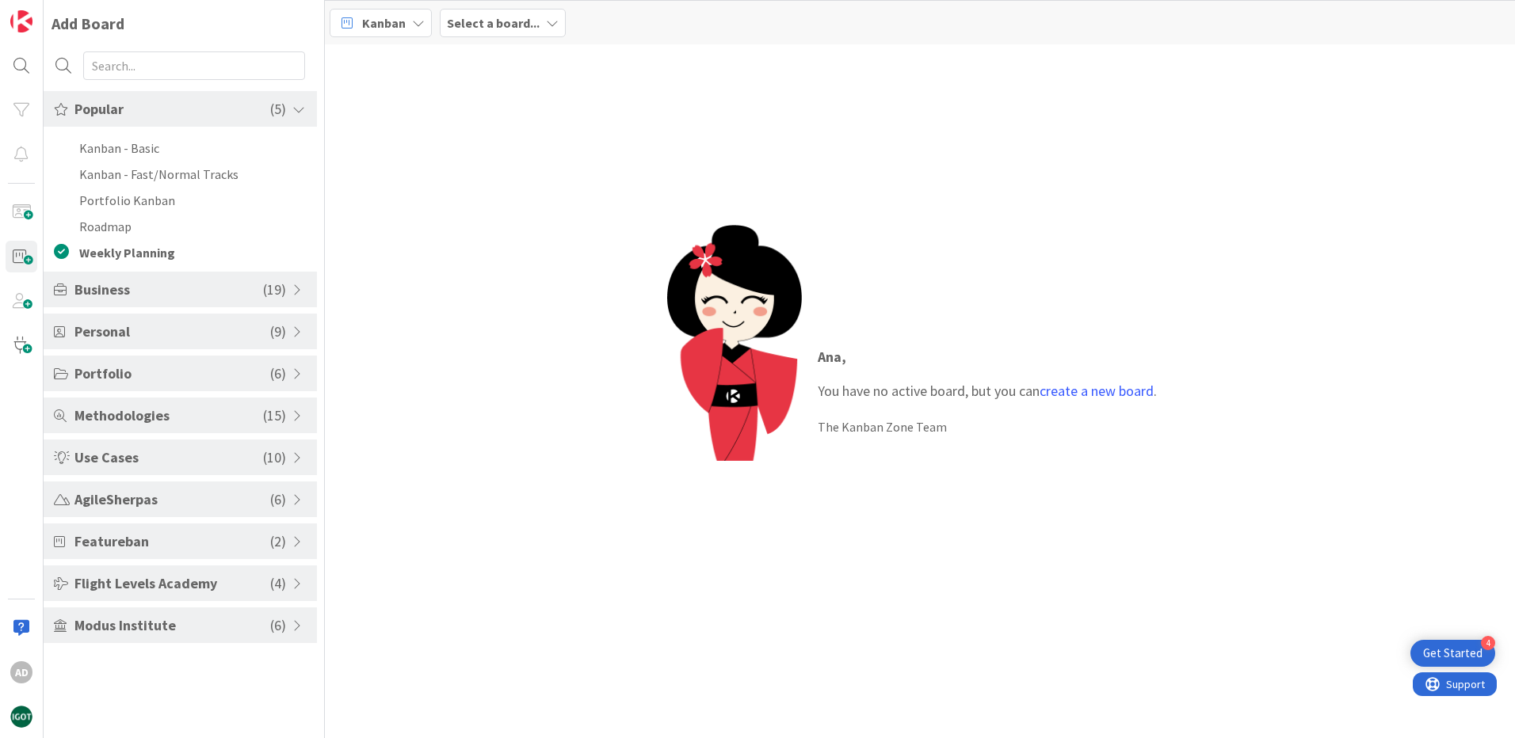
click at [1484, 642] on div "4" at bounding box center [1487, 643] width 14 height 14
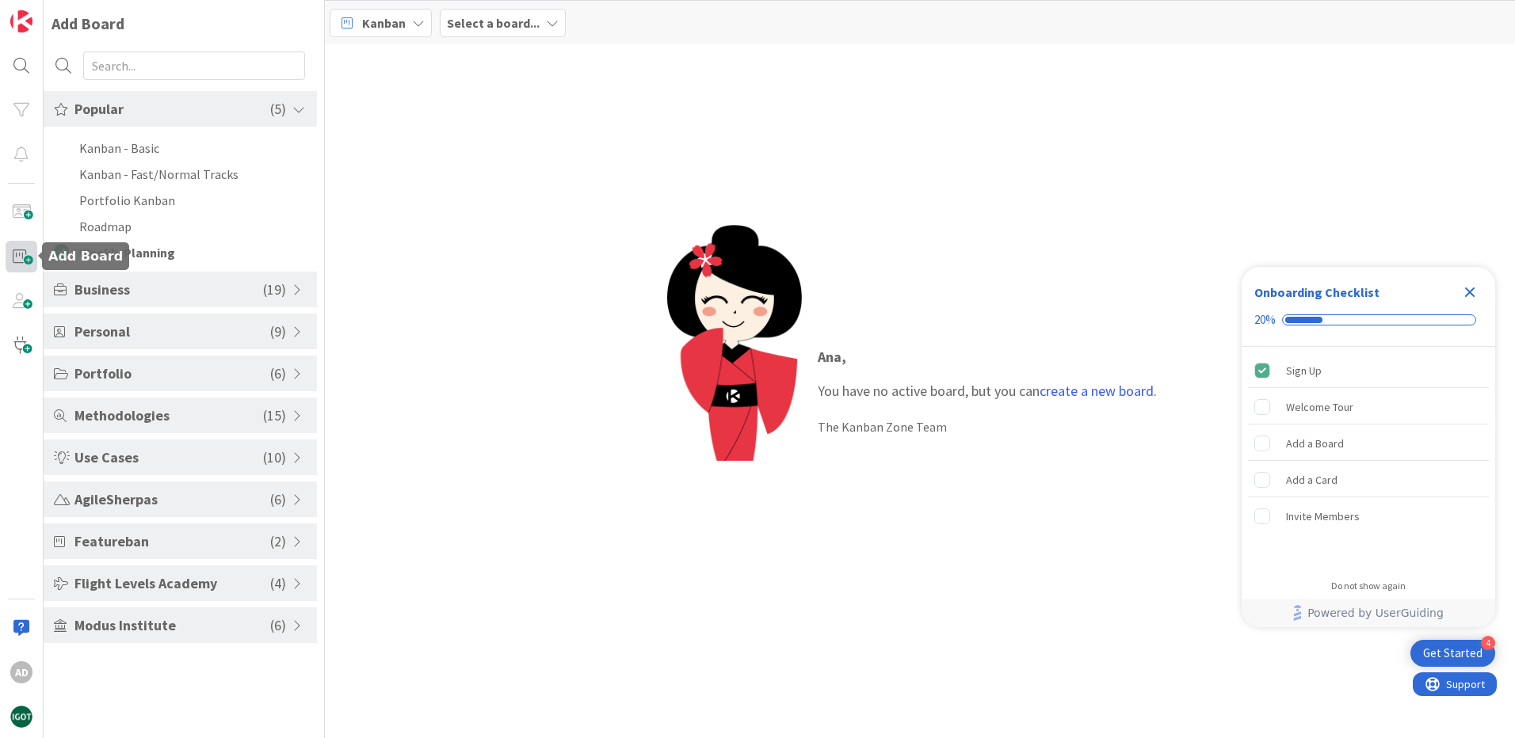
click at [22, 255] on span at bounding box center [22, 257] width 32 height 32
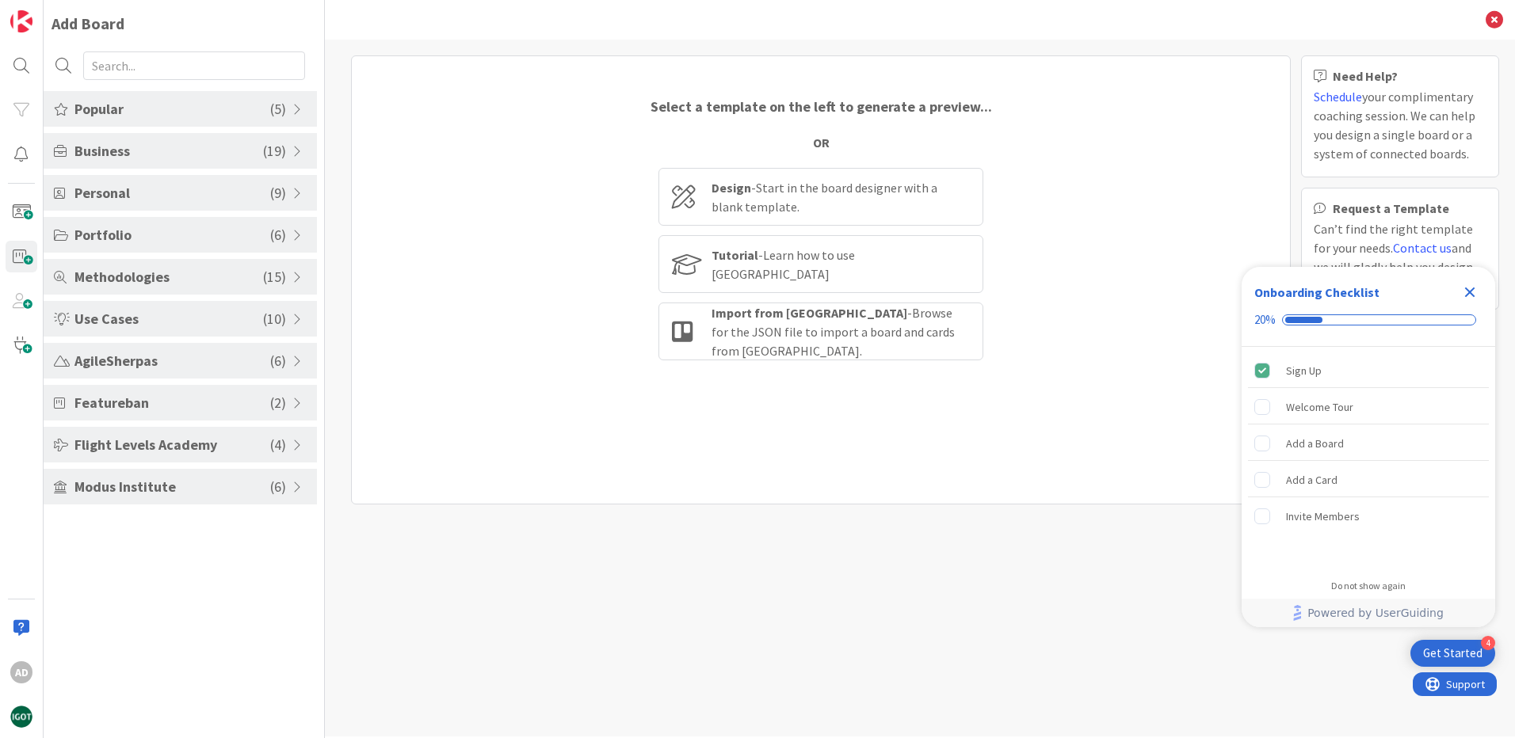
click at [215, 107] on span "Popular" at bounding box center [172, 108] width 196 height 21
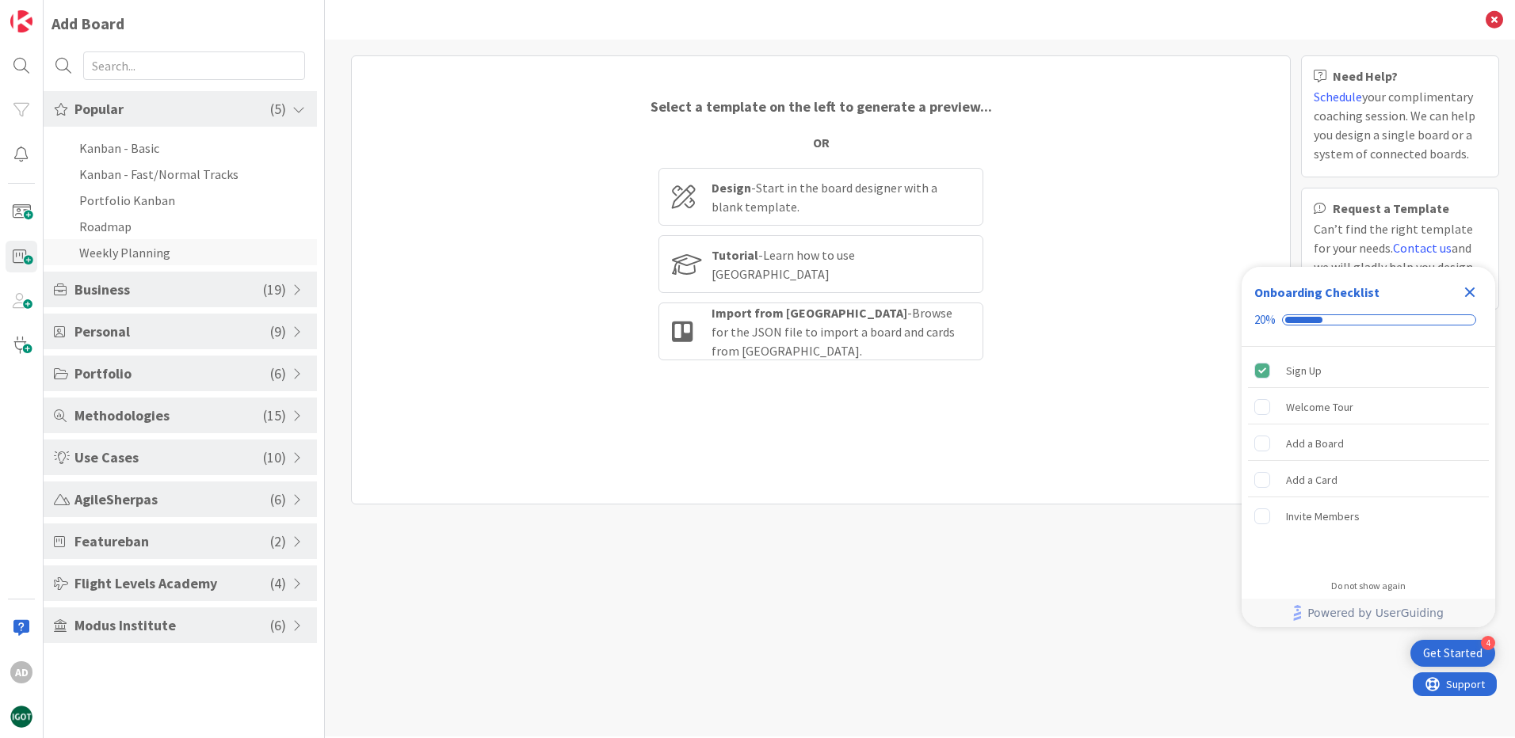
click at [147, 258] on li "Weekly Planning" at bounding box center [180, 252] width 273 height 26
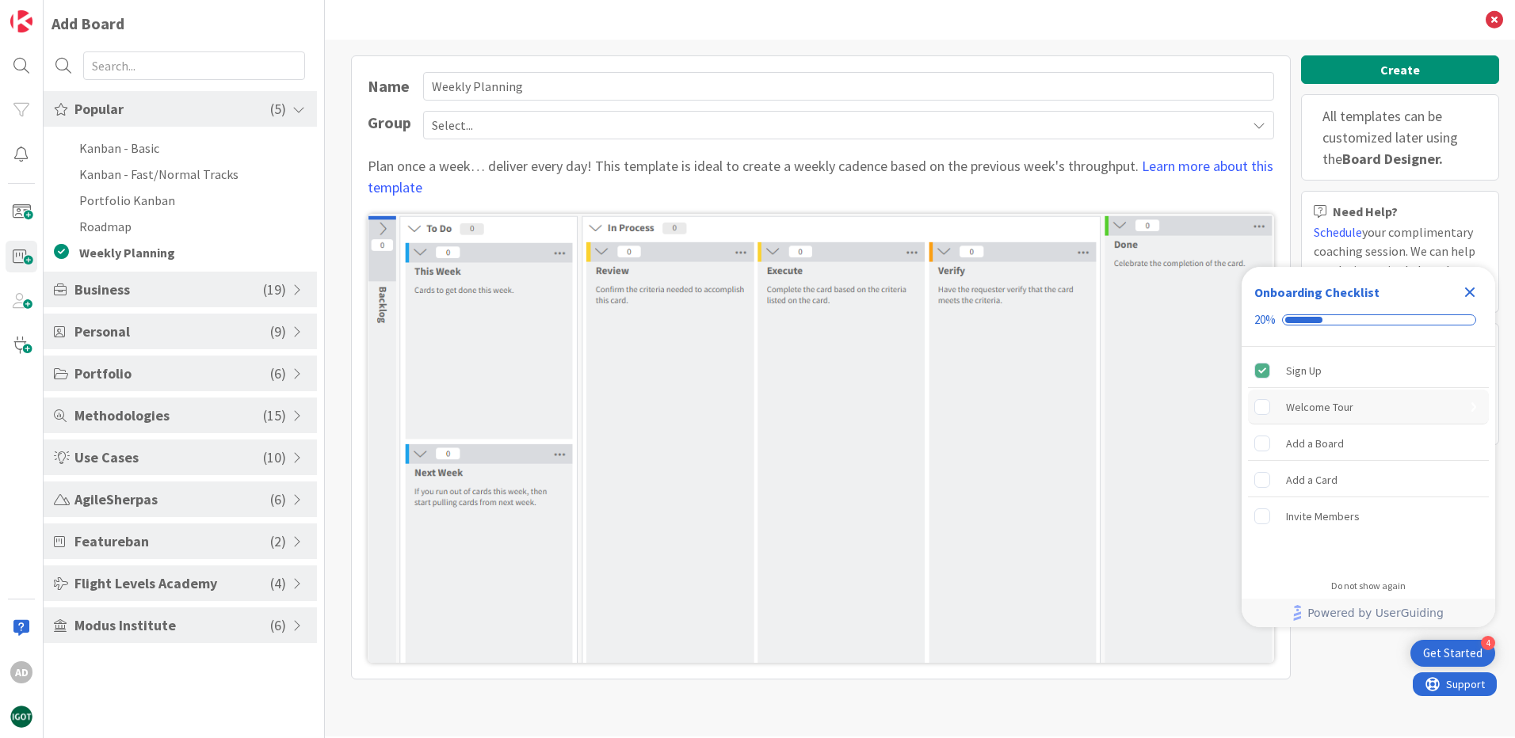
click at [1314, 406] on div "Welcome Tour" at bounding box center [1319, 407] width 67 height 19
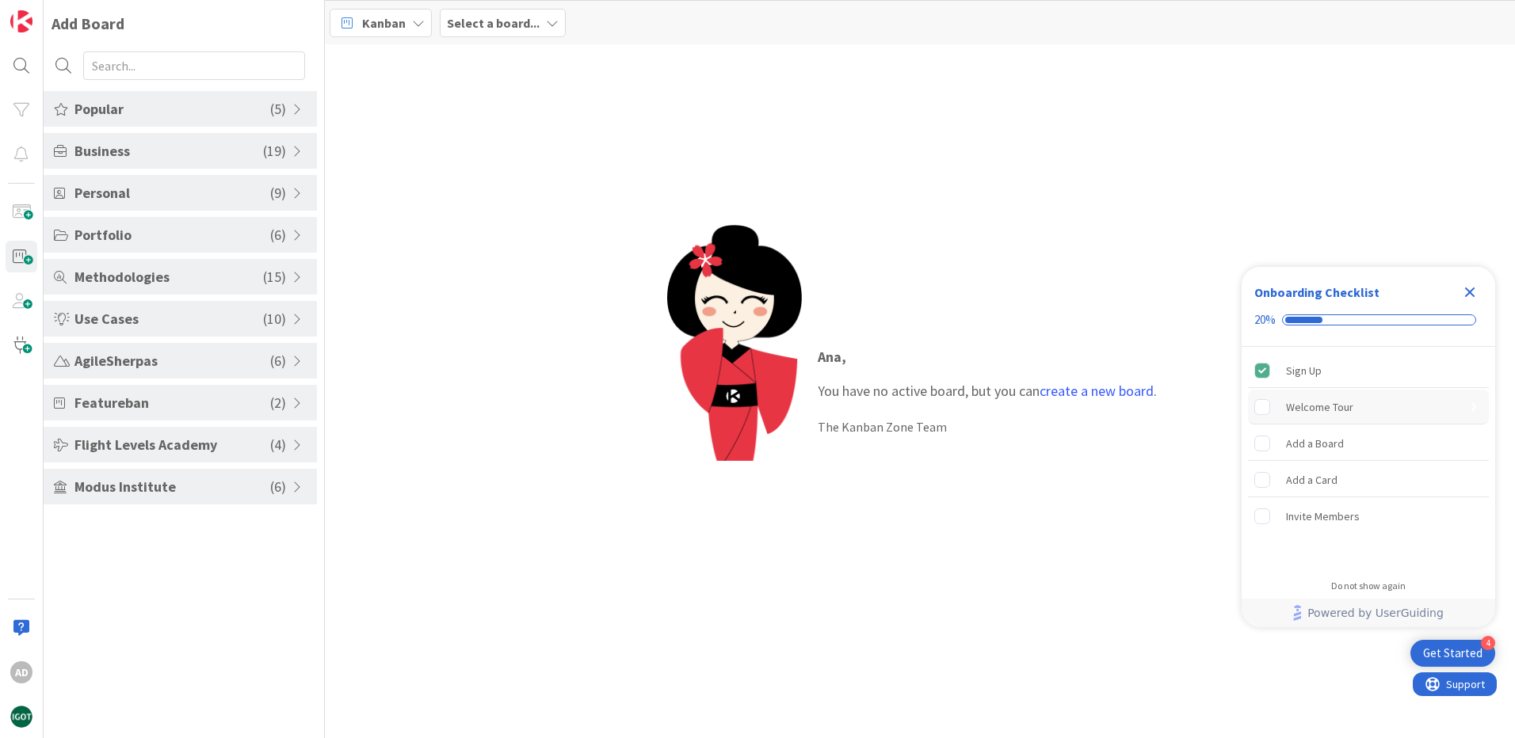
click at [1349, 409] on div "Welcome Tour" at bounding box center [1319, 407] width 67 height 19
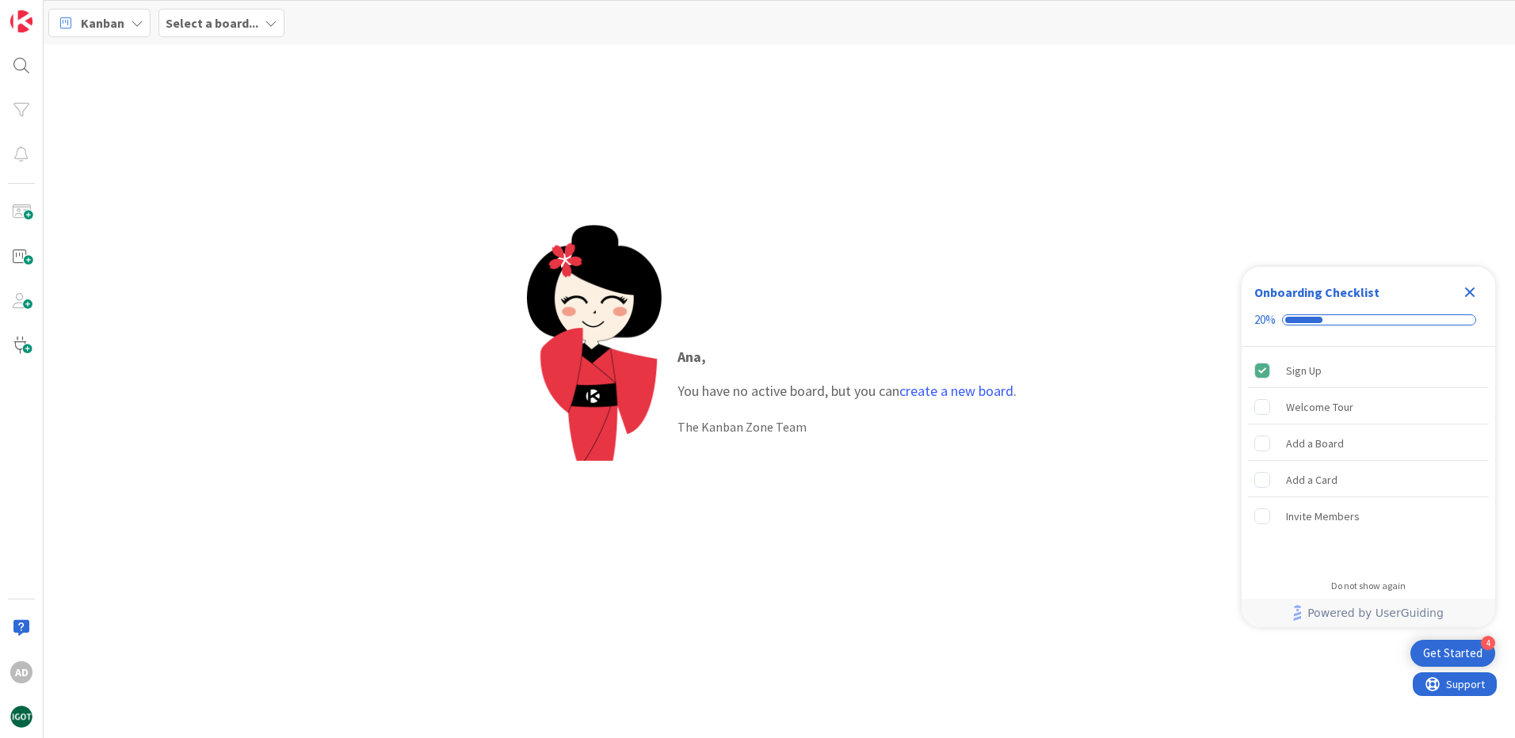
click at [1457, 649] on div "Get Started" at bounding box center [1452, 654] width 59 height 16
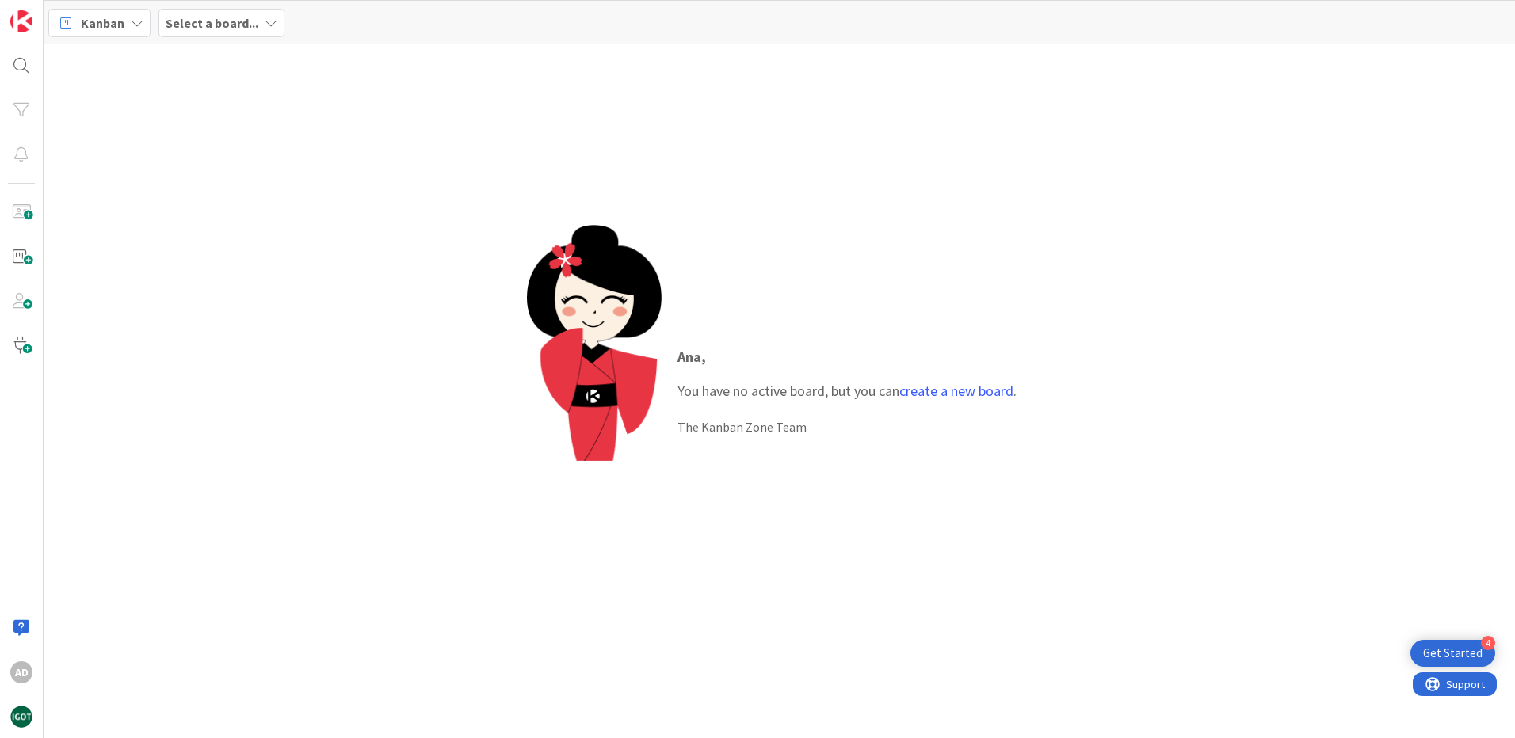
click at [1486, 642] on div "4" at bounding box center [1487, 643] width 14 height 14
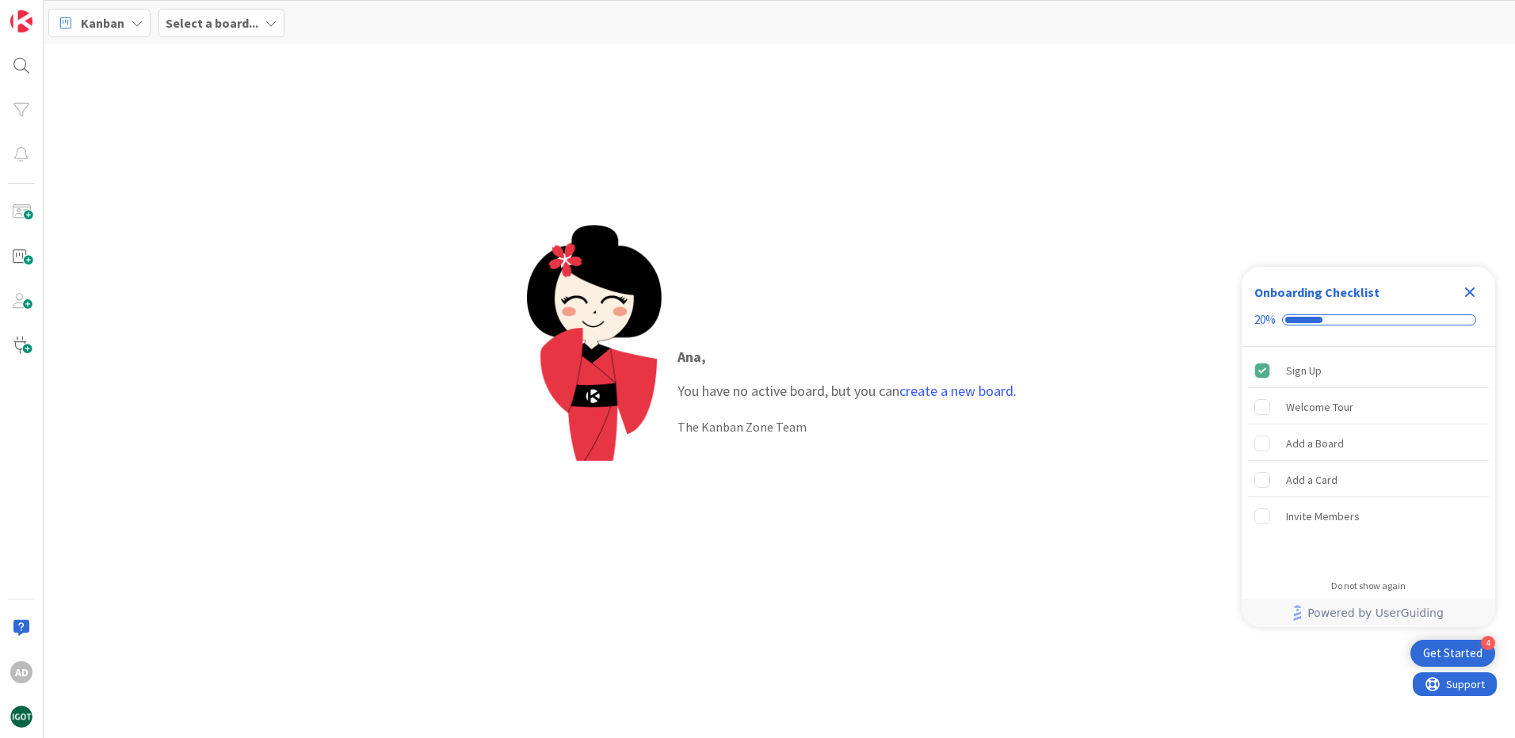
click at [1484, 646] on div "4" at bounding box center [1487, 643] width 14 height 14
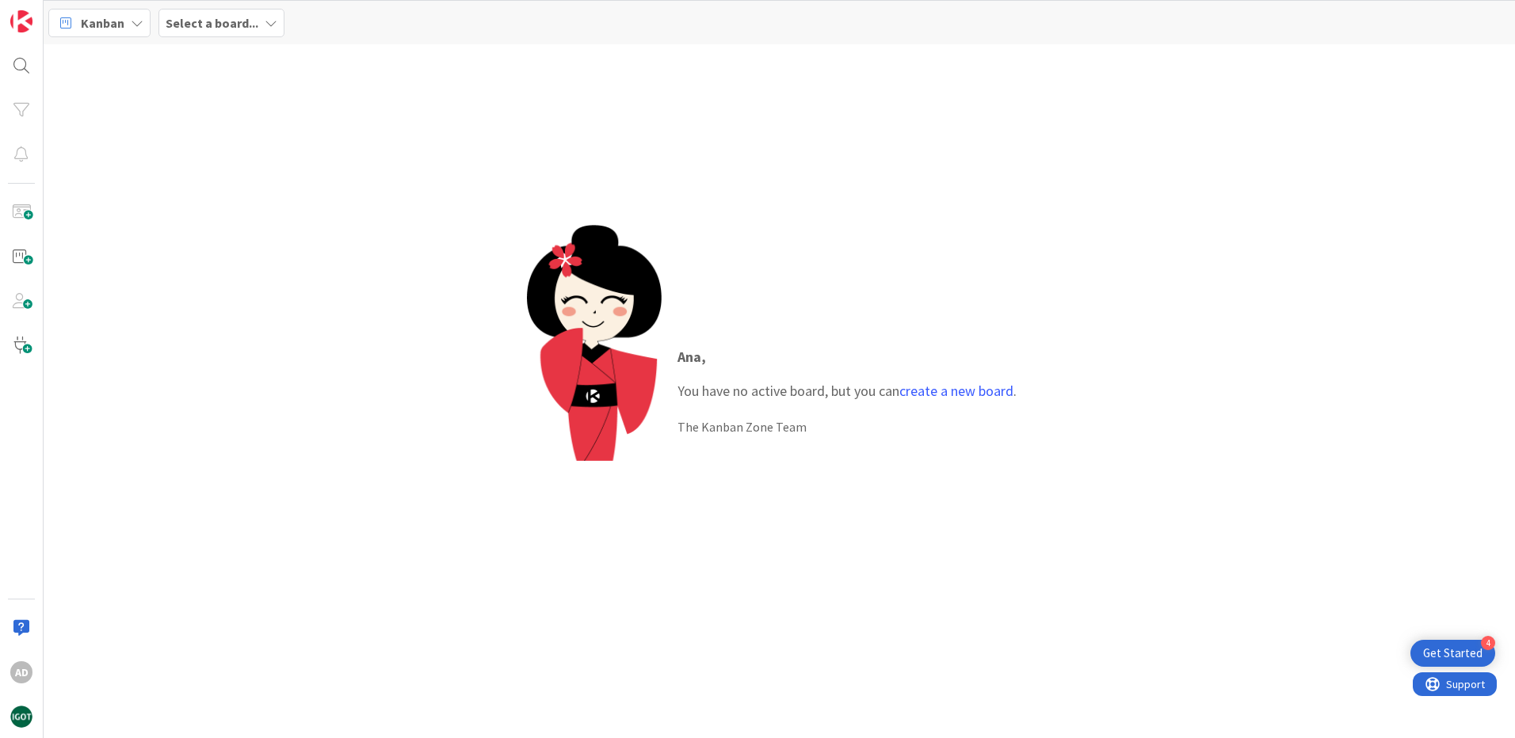
click at [1484, 646] on div "4" at bounding box center [1487, 643] width 14 height 14
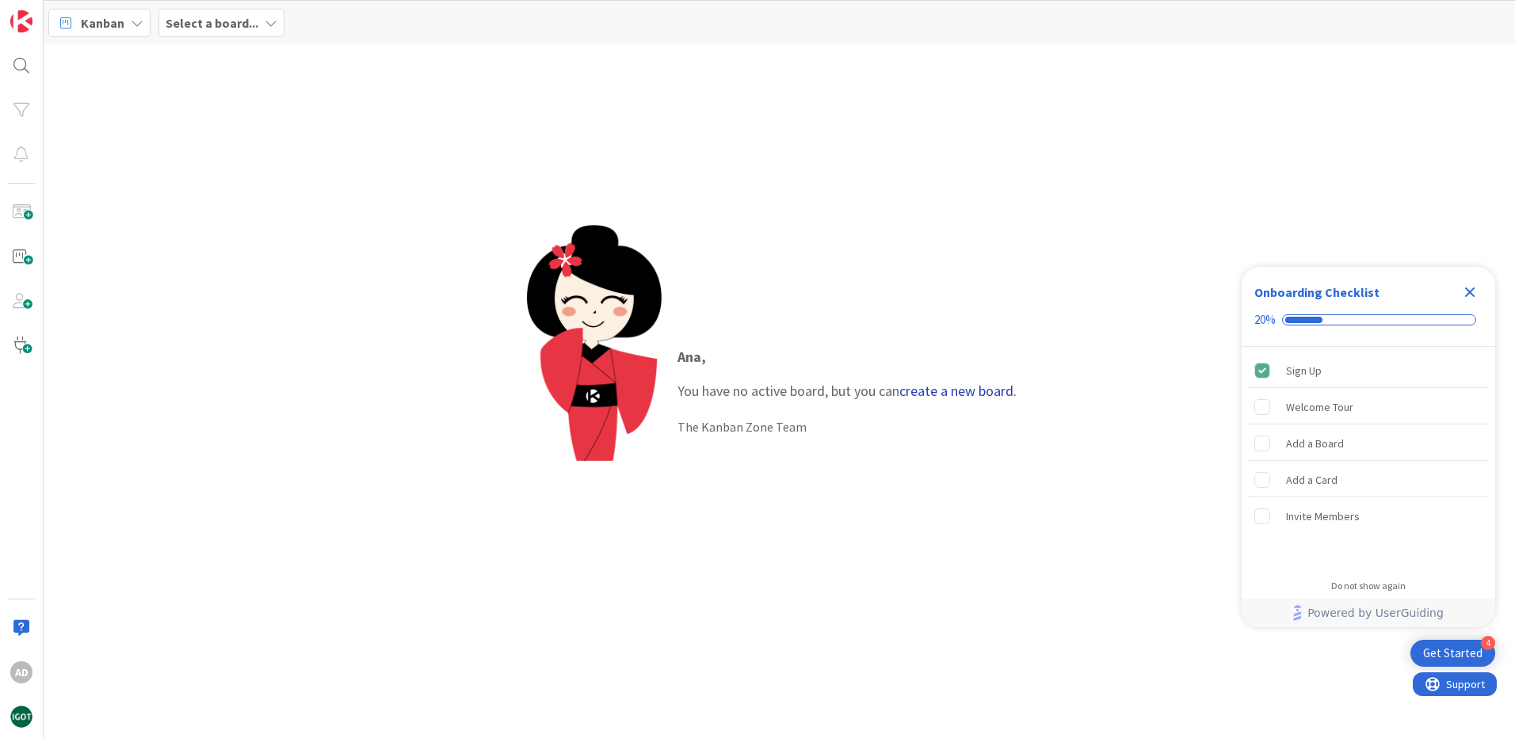
click at [934, 391] on link "create a new board" at bounding box center [956, 391] width 114 height 18
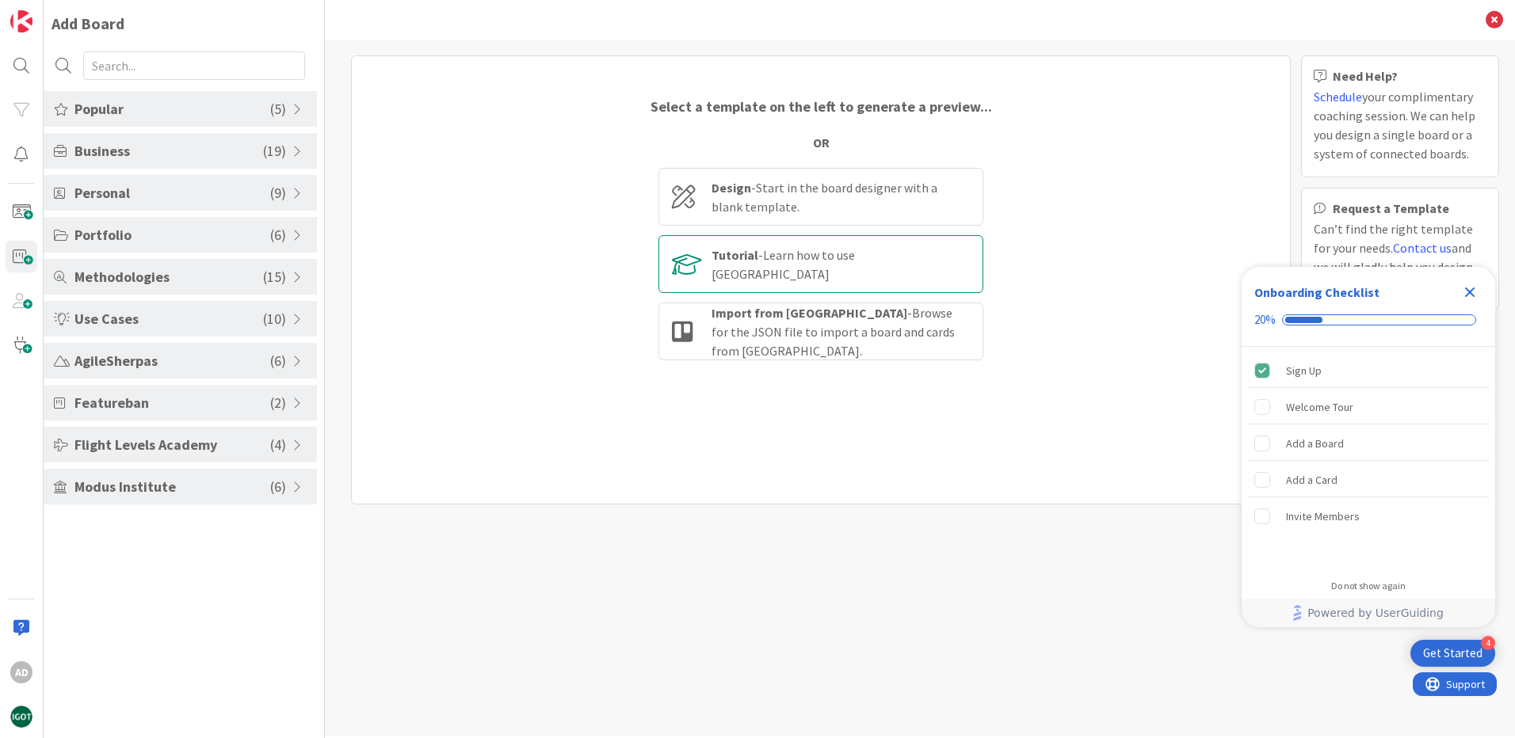
click at [758, 272] on div "Tutorial - Learn how to use [GEOGRAPHIC_DATA]" at bounding box center [840, 265] width 258 height 38
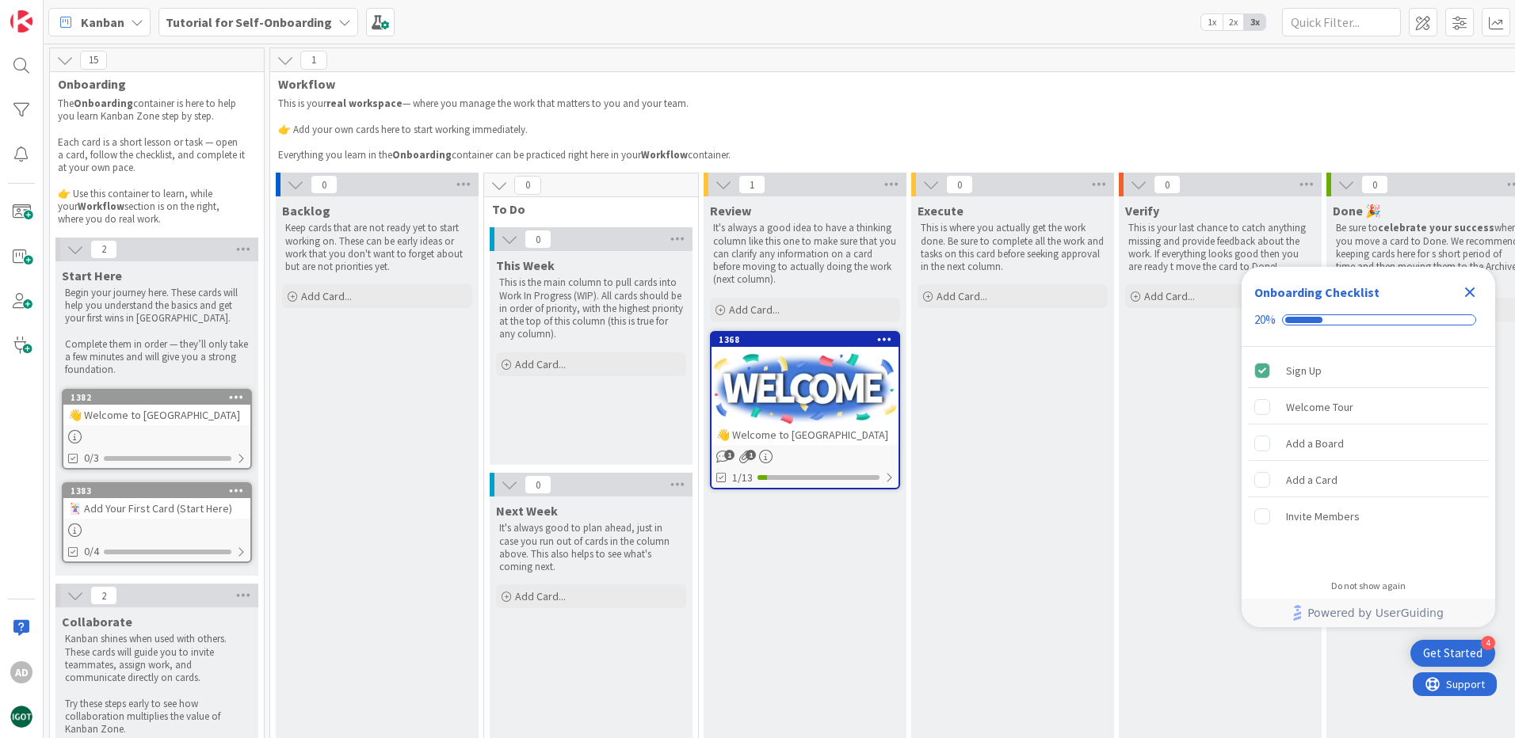
click at [774, 423] on div at bounding box center [804, 388] width 187 height 71
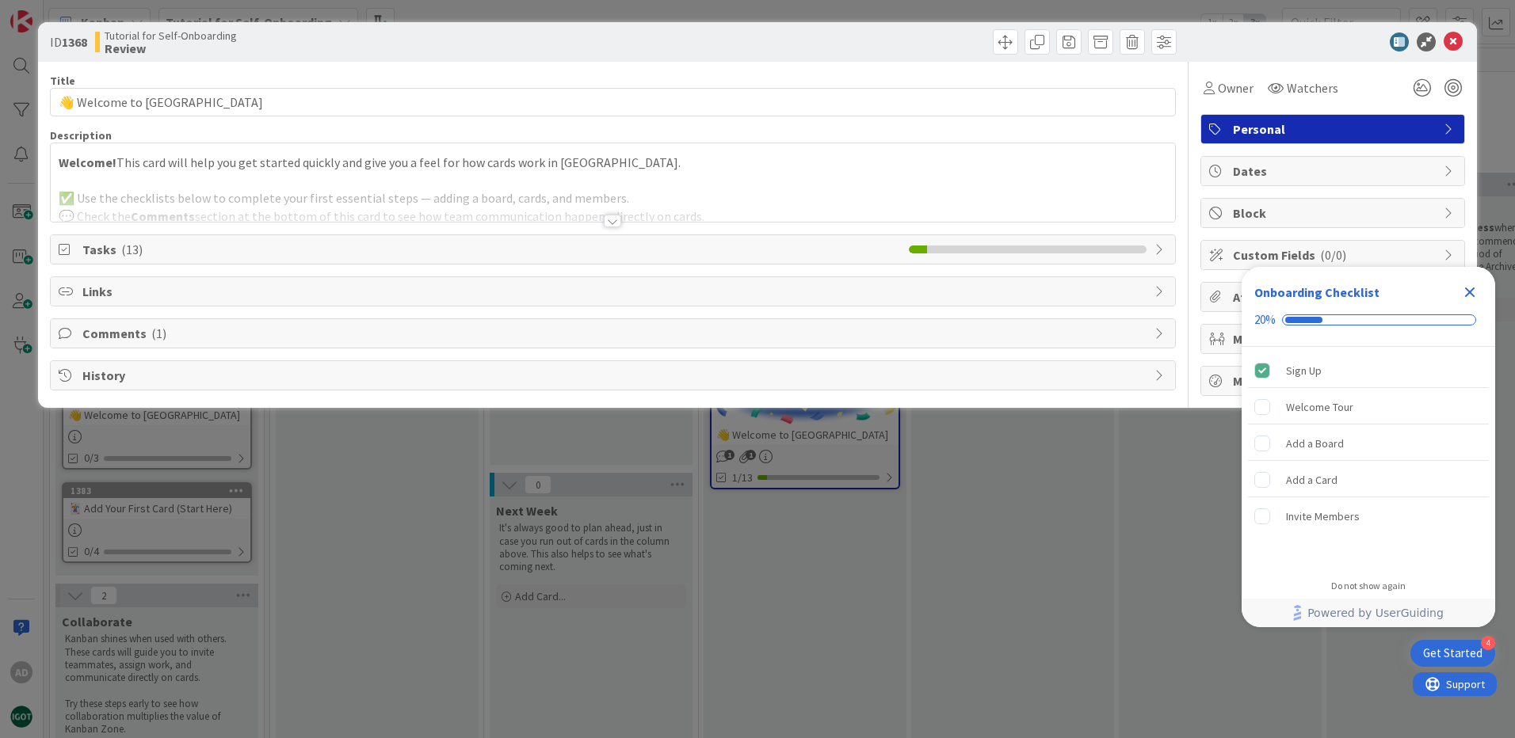
click at [768, 434] on div "ID 1368 Tutorial for Self-Onboarding Review Title 25 / 128 👋 Welcome to [GEOGRA…" at bounding box center [757, 369] width 1515 height 738
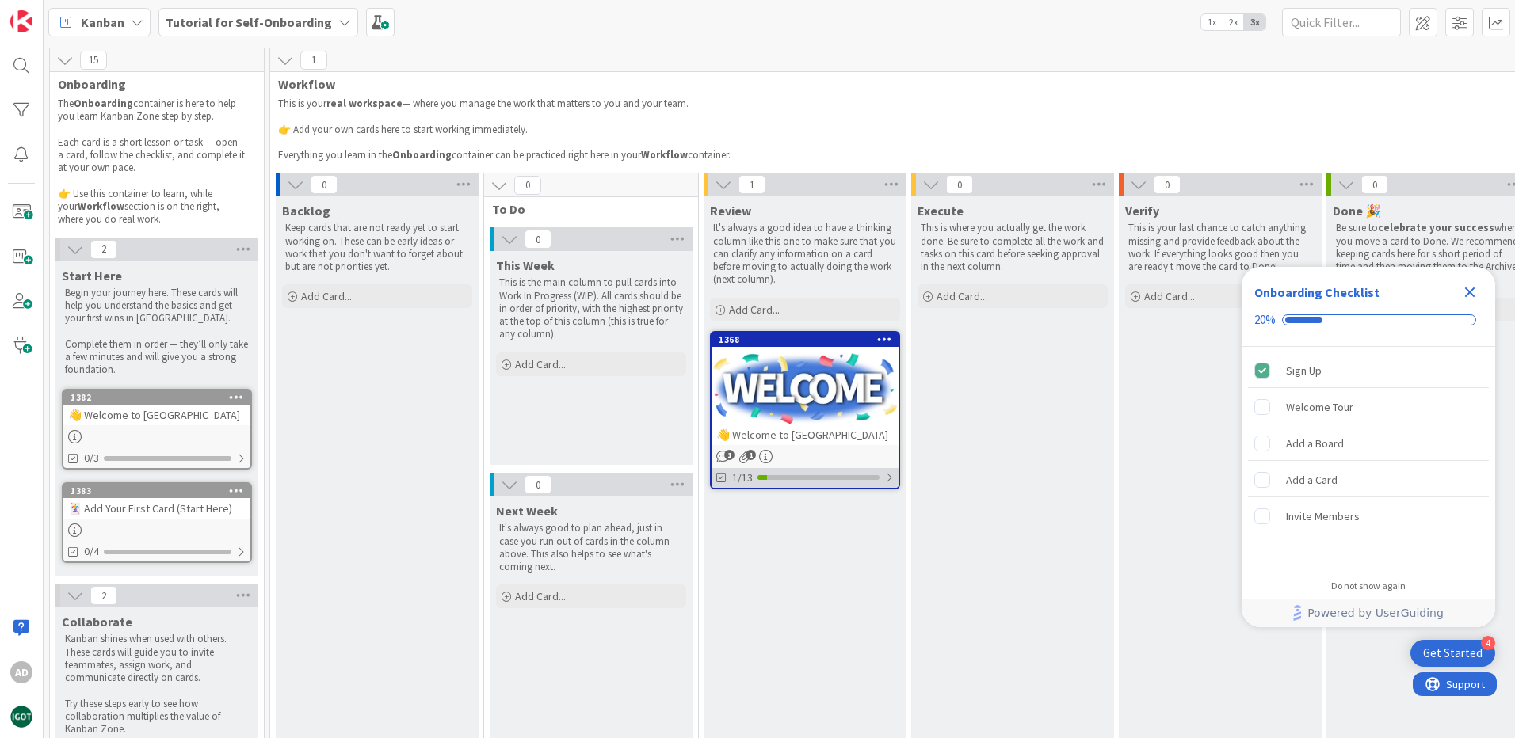
click at [773, 478] on div at bounding box center [818, 477] width 122 height 5
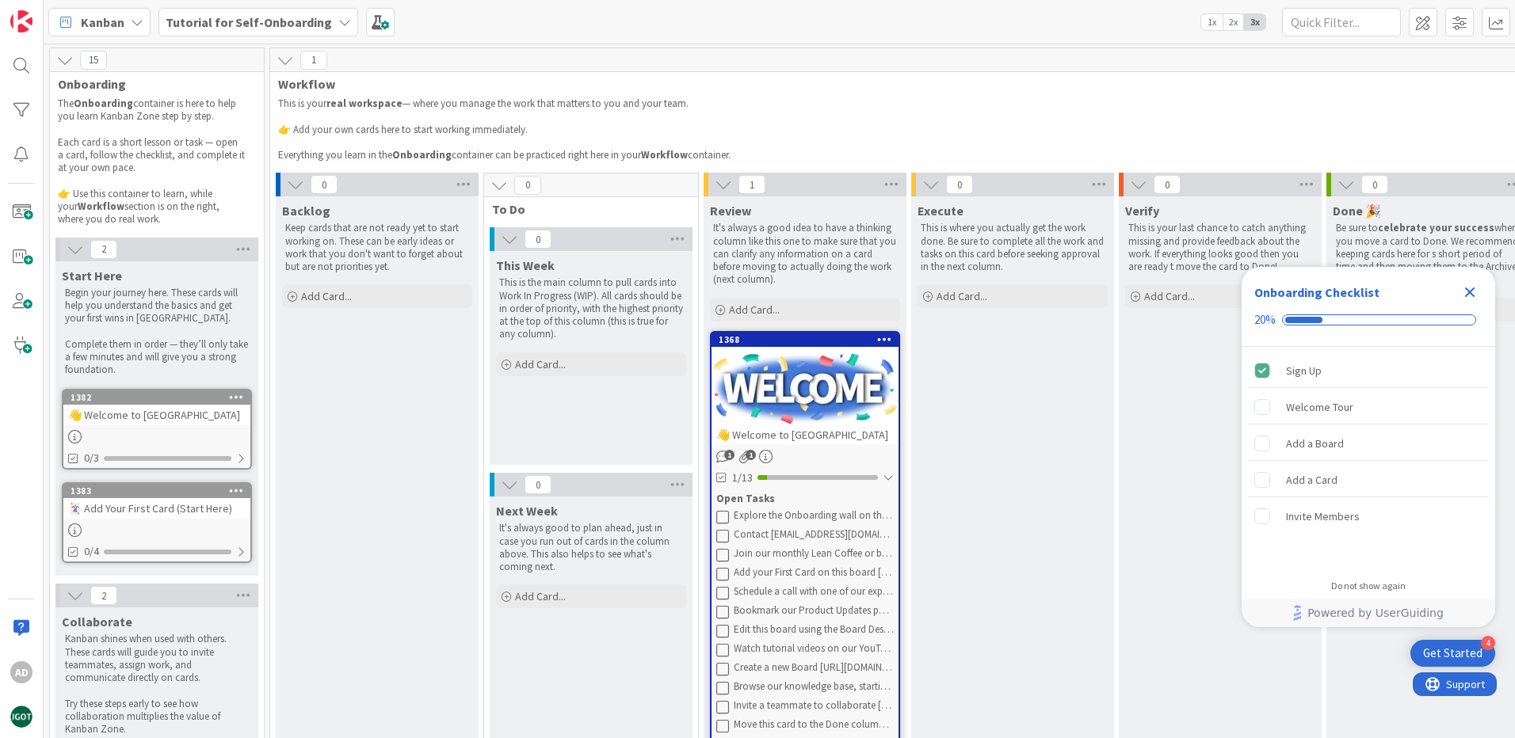
click at [780, 440] on div "👋 Welcome to [GEOGRAPHIC_DATA]" at bounding box center [804, 435] width 187 height 21
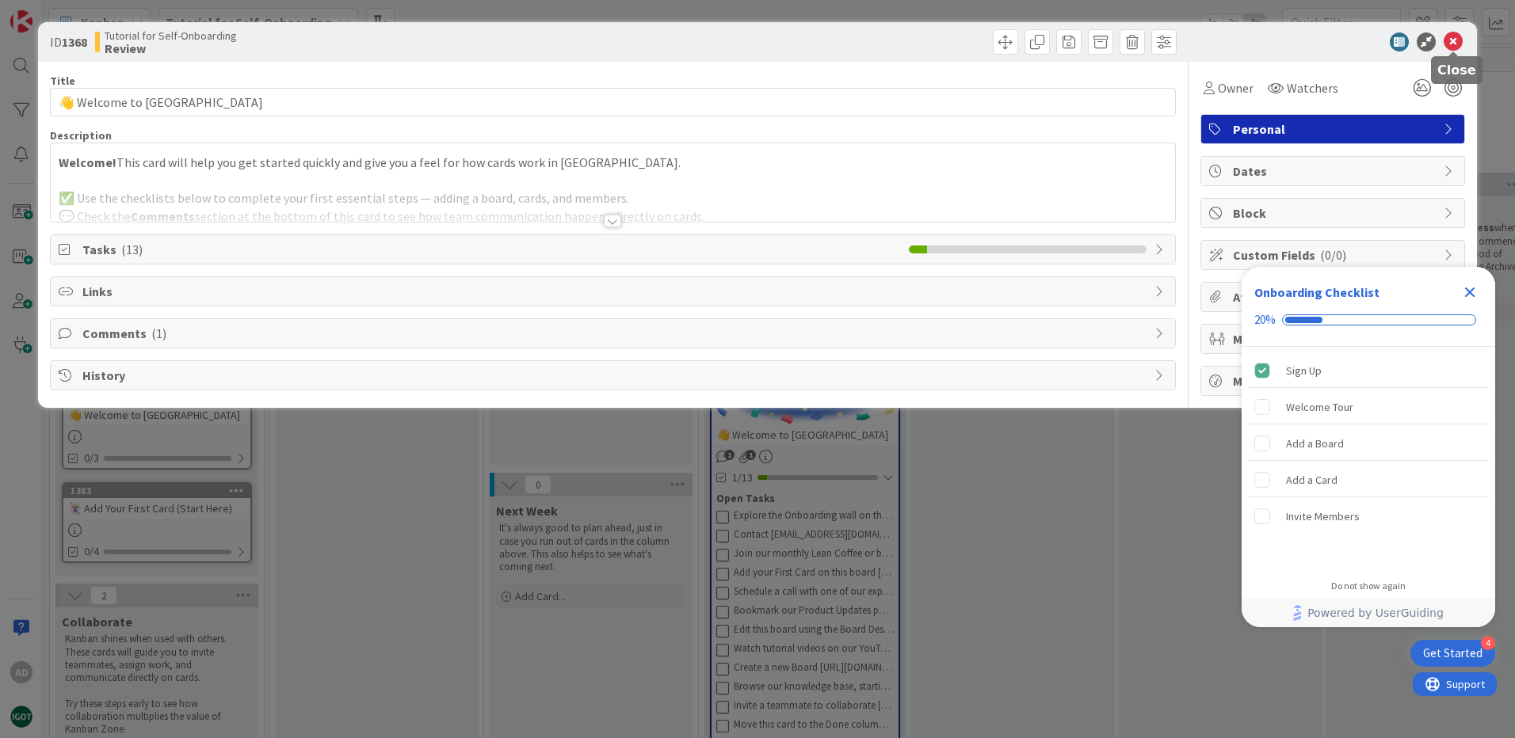
click at [1454, 40] on icon at bounding box center [1452, 41] width 19 height 19
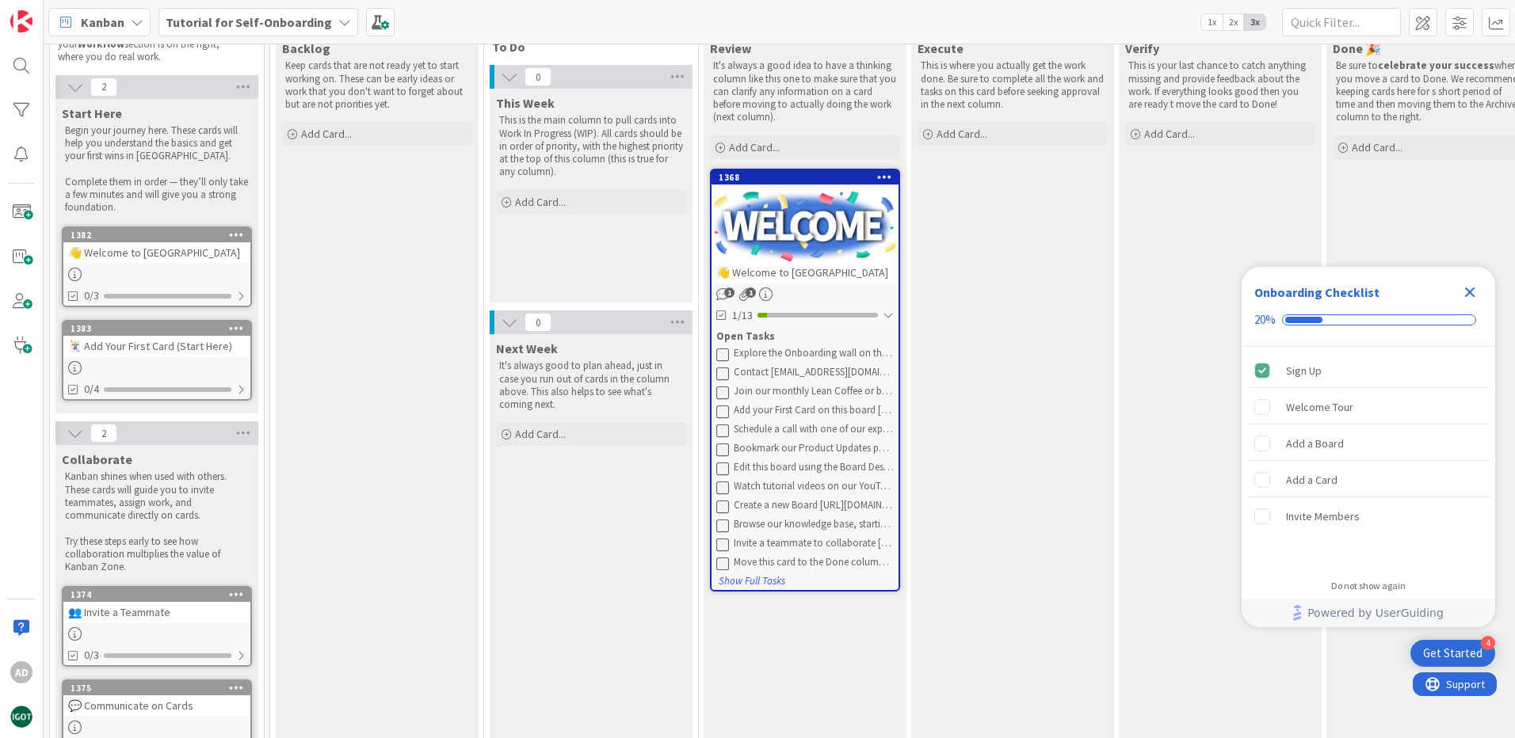
scroll to position [238, 0]
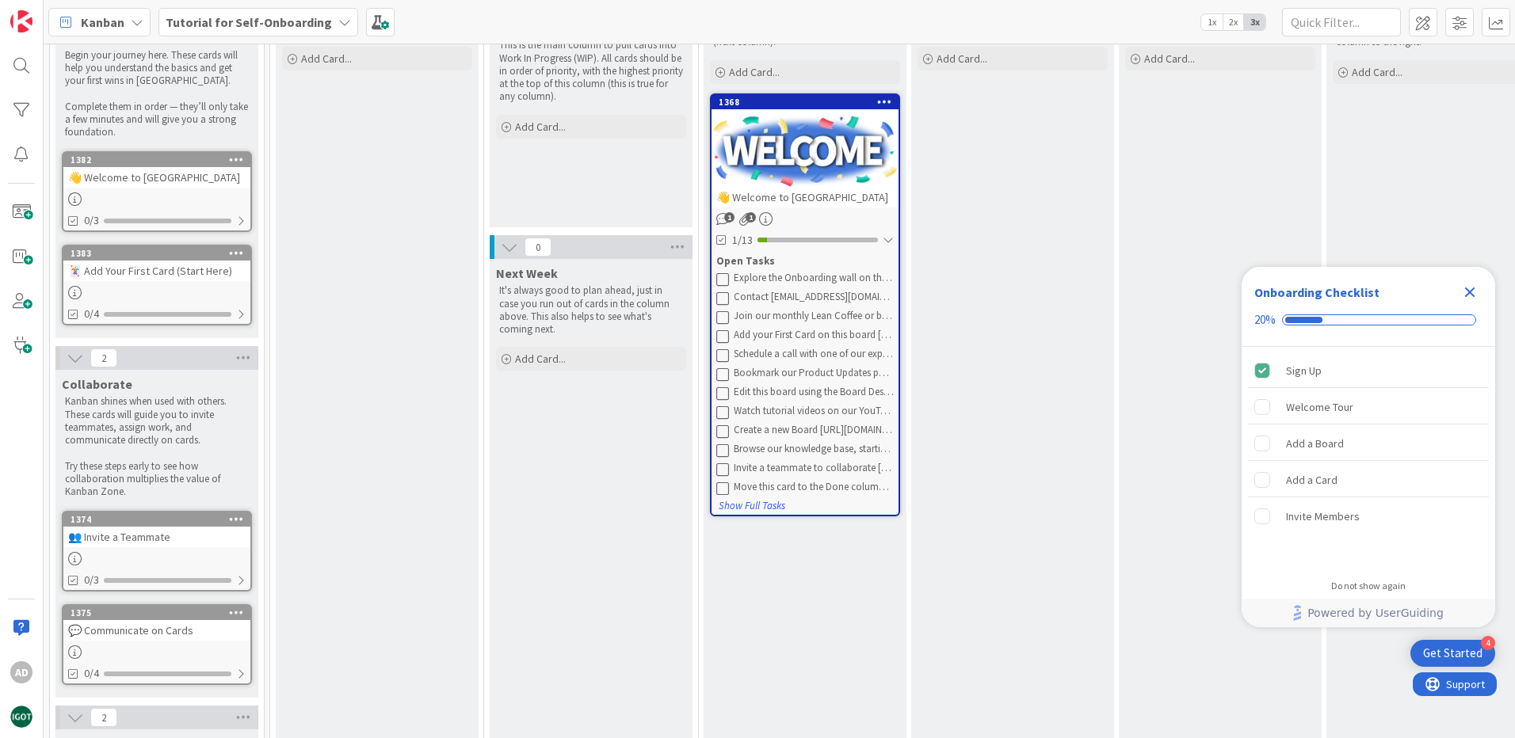
click at [146, 179] on div "👋 Welcome to [GEOGRAPHIC_DATA]" at bounding box center [156, 177] width 187 height 21
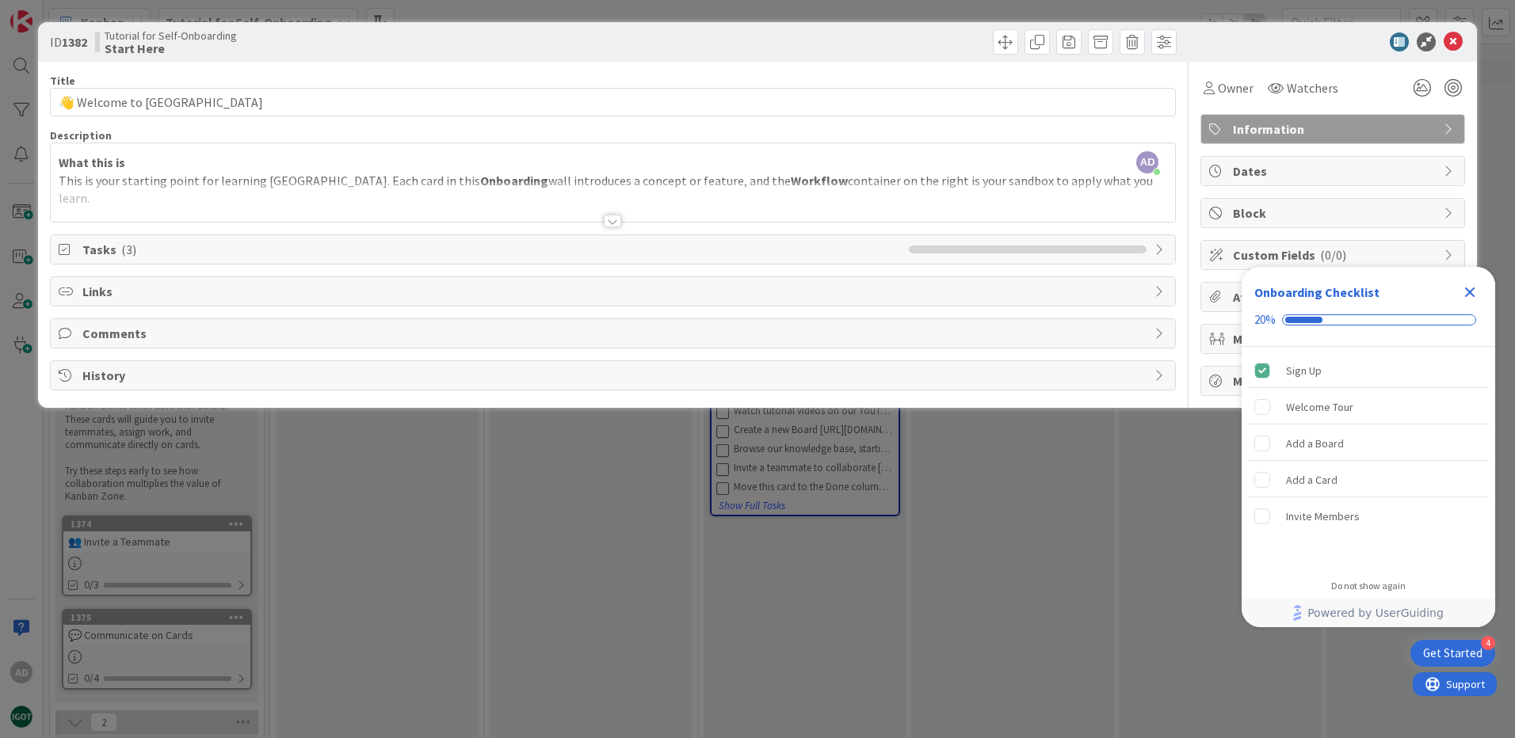
click at [612, 220] on div at bounding box center [612, 221] width 17 height 13
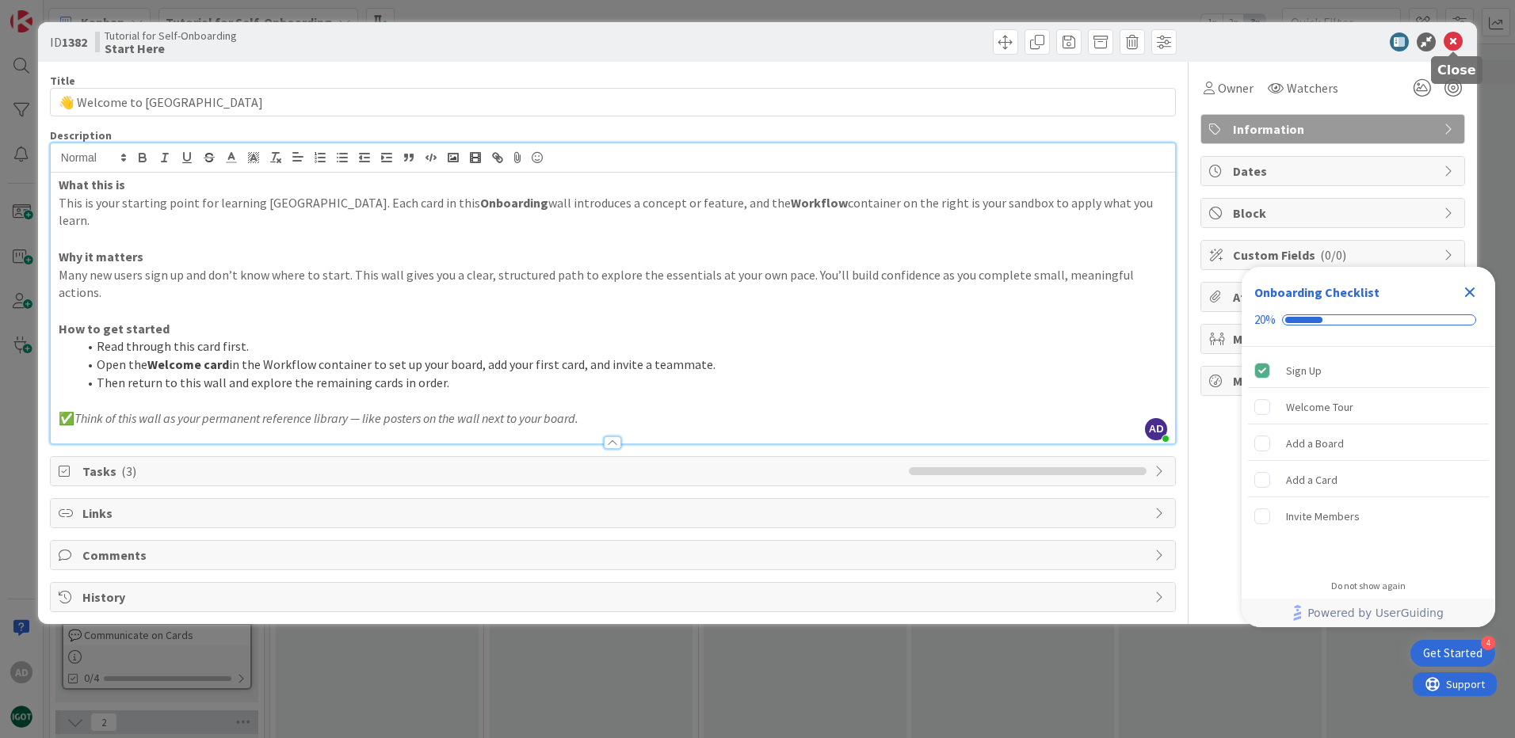
click at [1451, 36] on icon at bounding box center [1452, 41] width 19 height 19
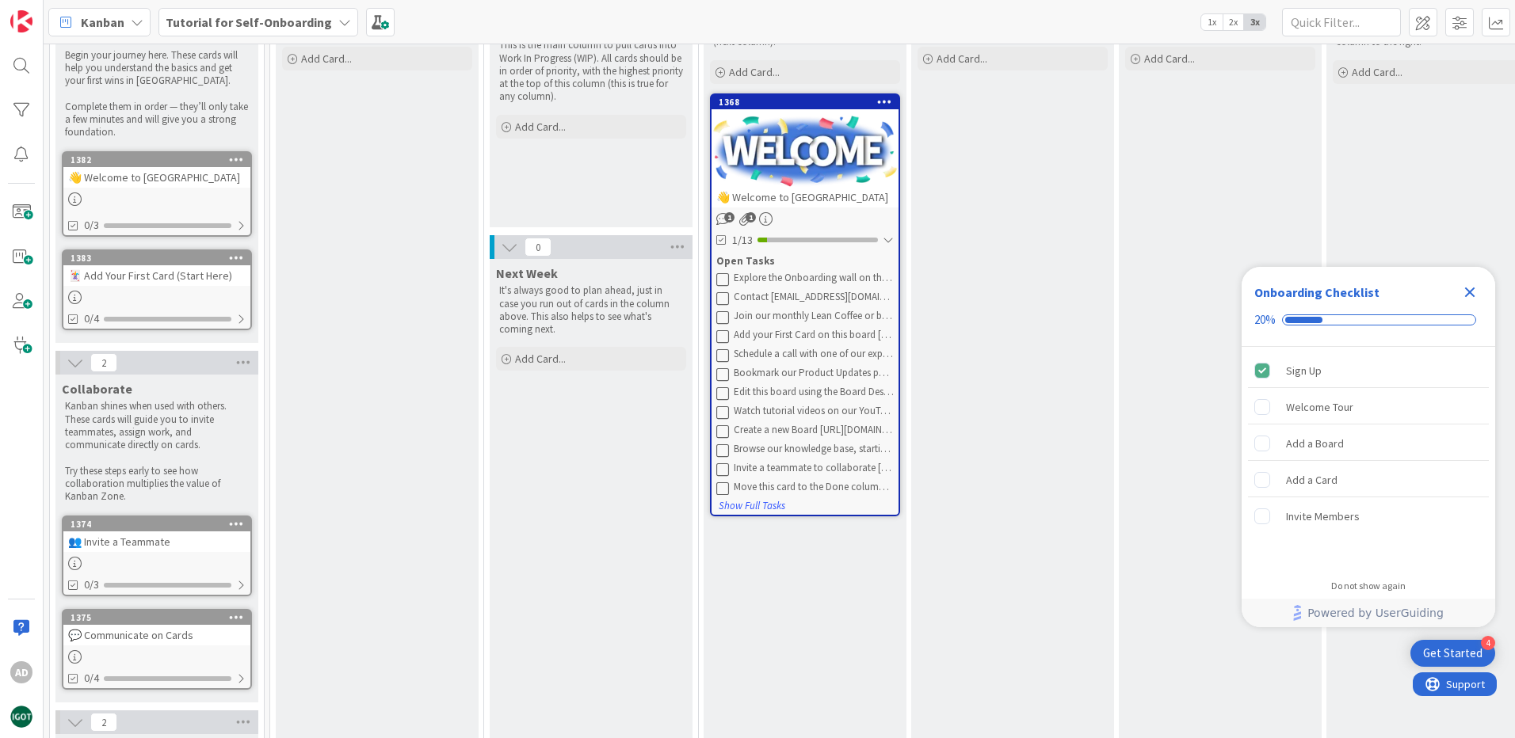
click at [1470, 288] on icon "Close Checklist" at bounding box center [1469, 292] width 19 height 19
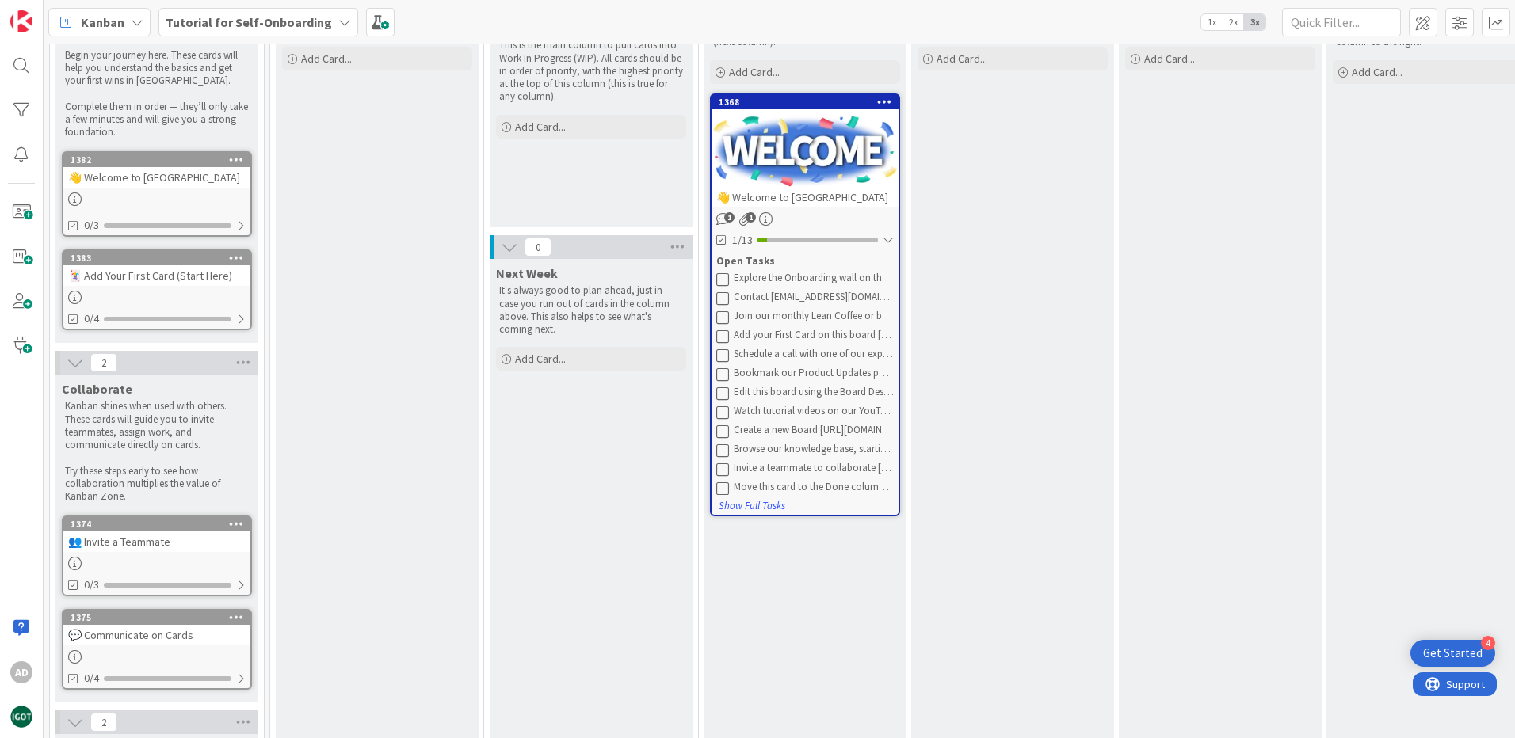
click at [794, 139] on div at bounding box center [804, 151] width 187 height 71
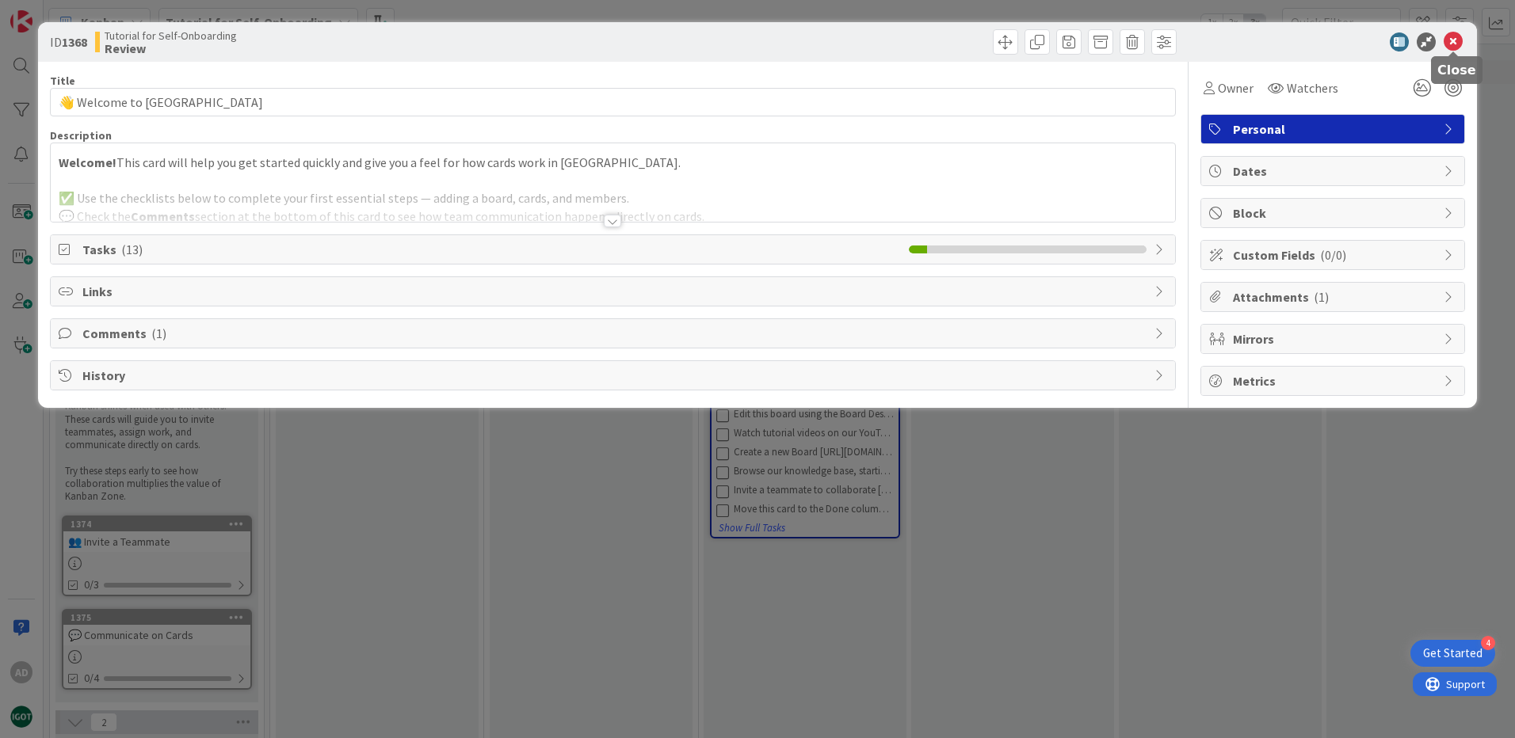
click at [1454, 37] on icon at bounding box center [1452, 41] width 19 height 19
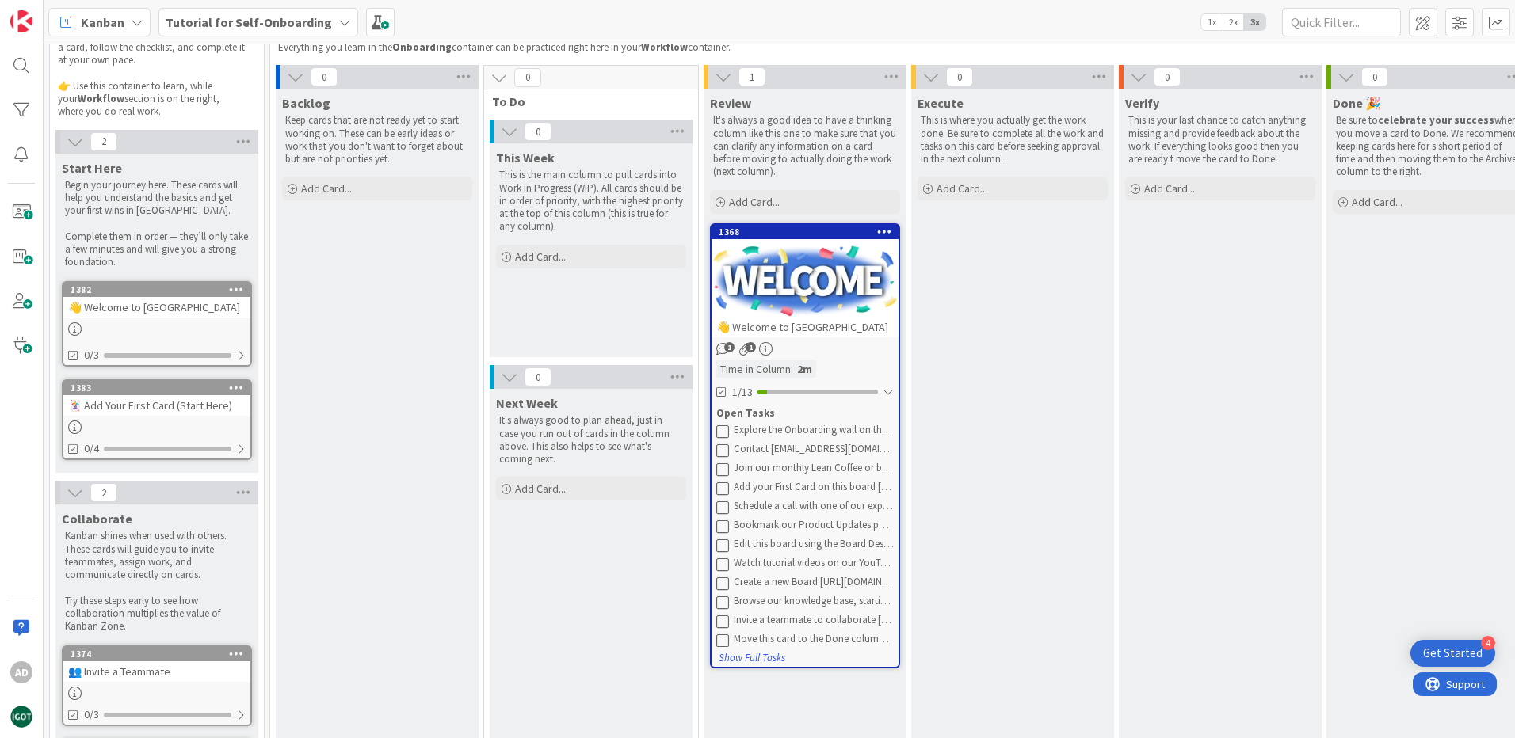
scroll to position [79, 0]
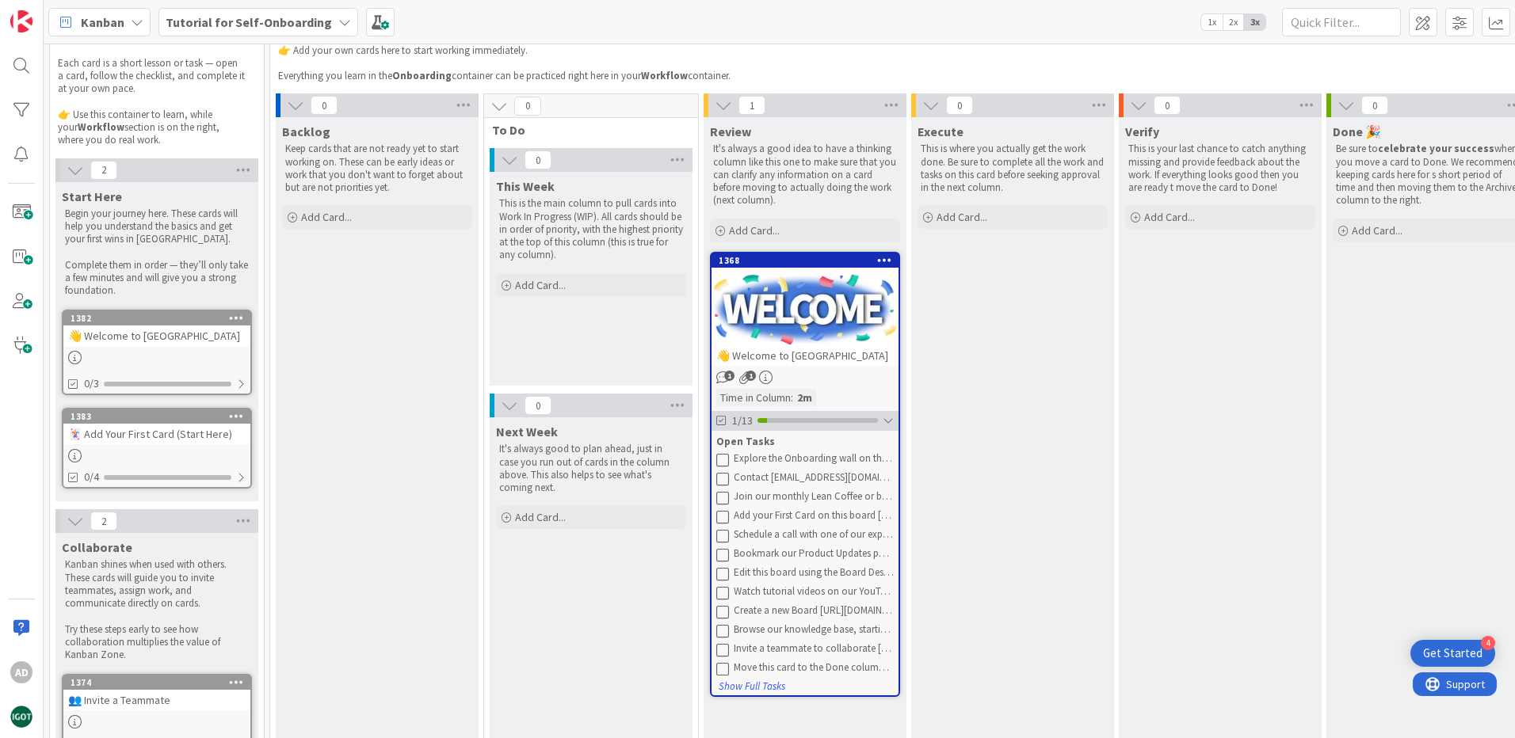
click at [886, 423] on div at bounding box center [887, 420] width 11 height 13
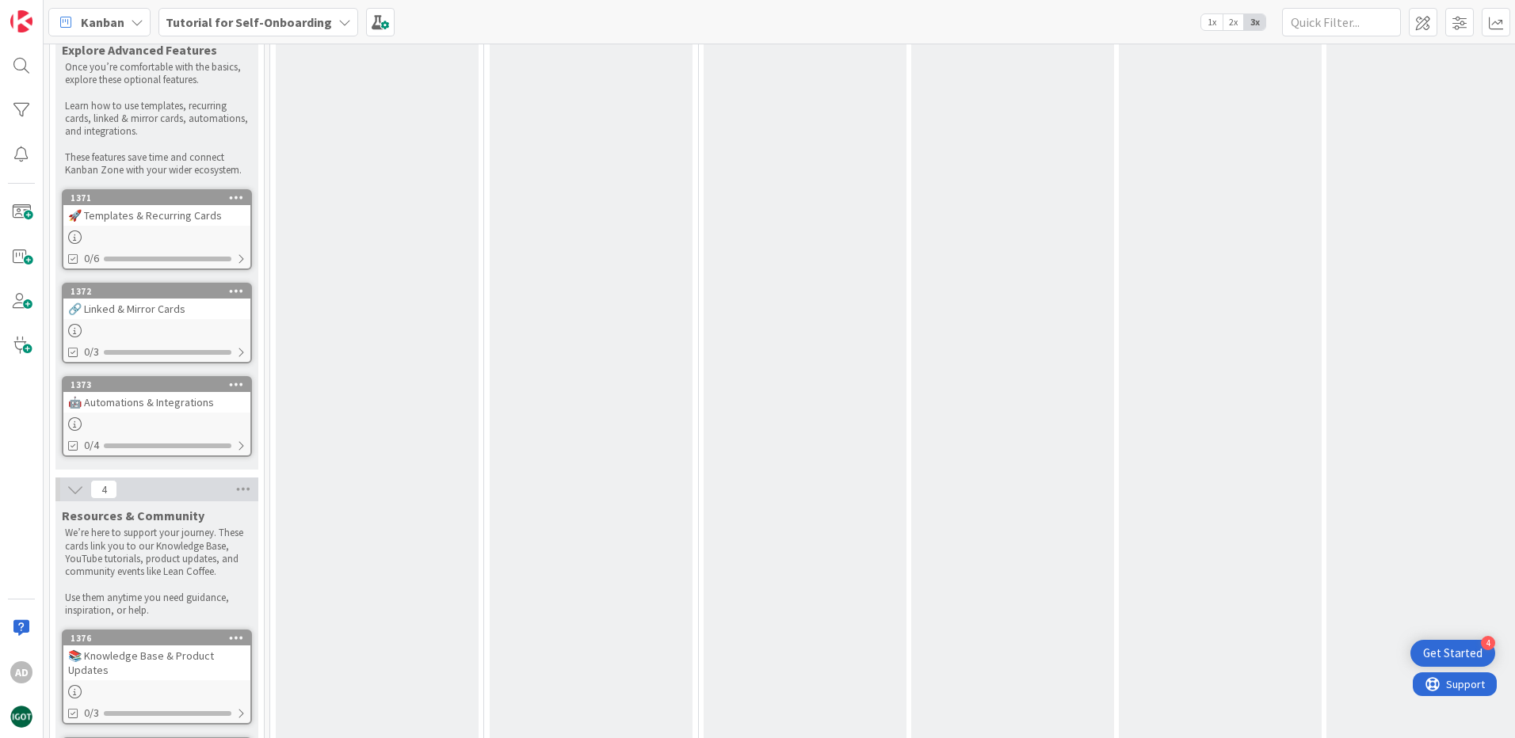
scroll to position [1663, 0]
